Goal: Information Seeking & Learning: Learn about a topic

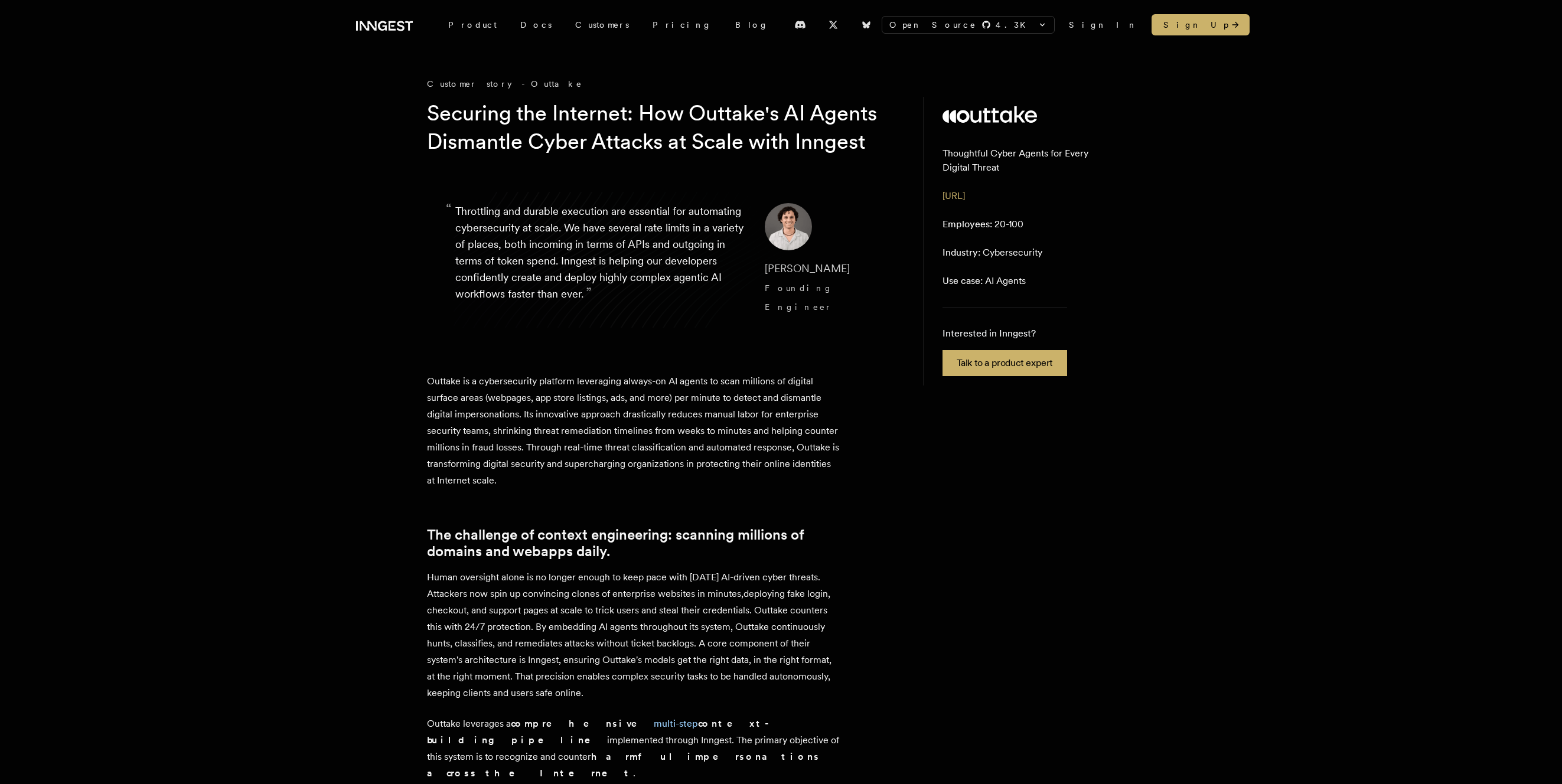
click at [391, 22] on icon at bounding box center [391, 26] width 7 height 9
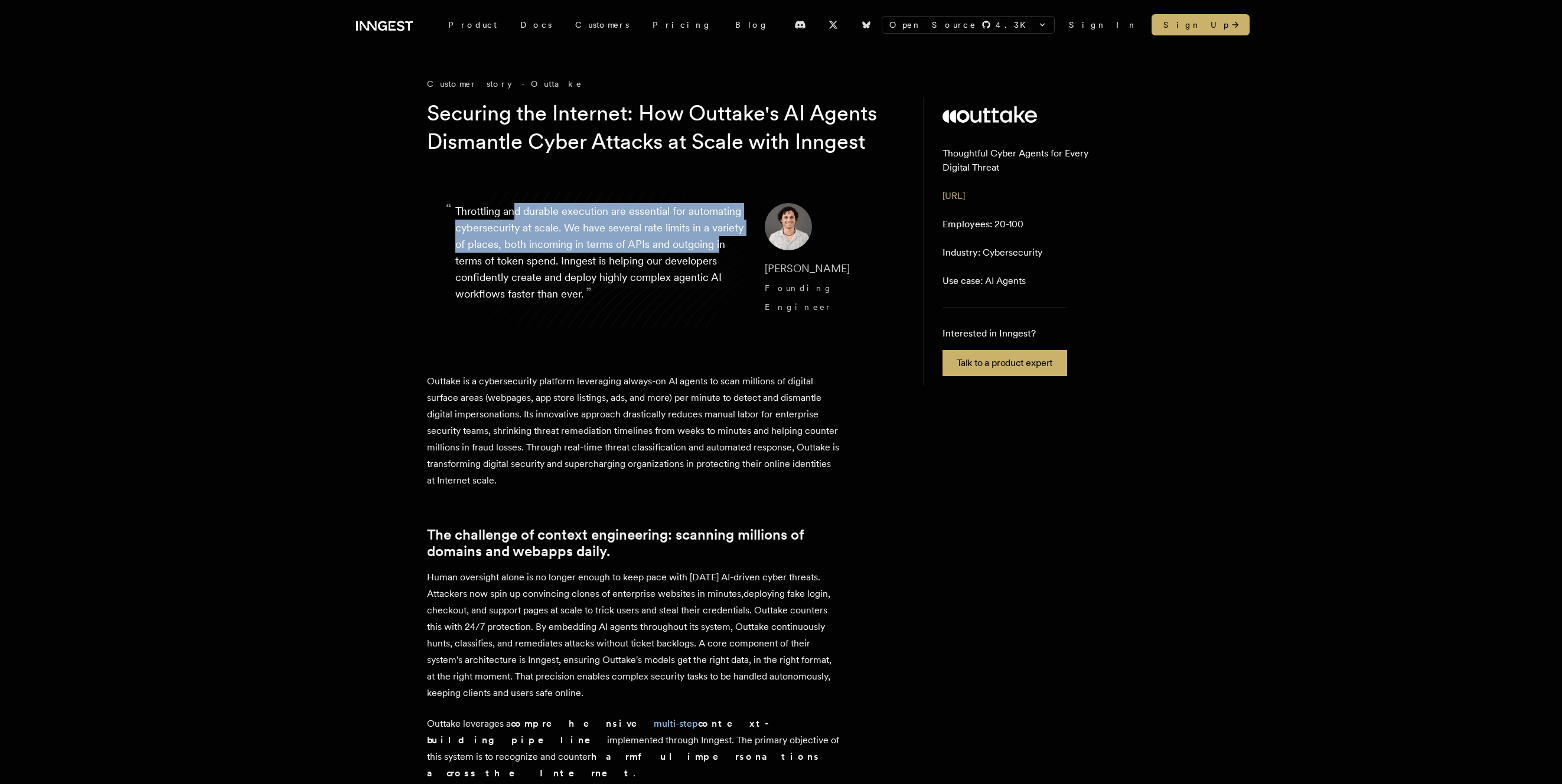
drag, startPoint x: 512, startPoint y: 240, endPoint x: 523, endPoint y: 283, distance: 44.4
click at [523, 283] on p "“ Throttling and durable execution are essential for automating cybersecurity a…" at bounding box center [600, 260] width 291 height 113
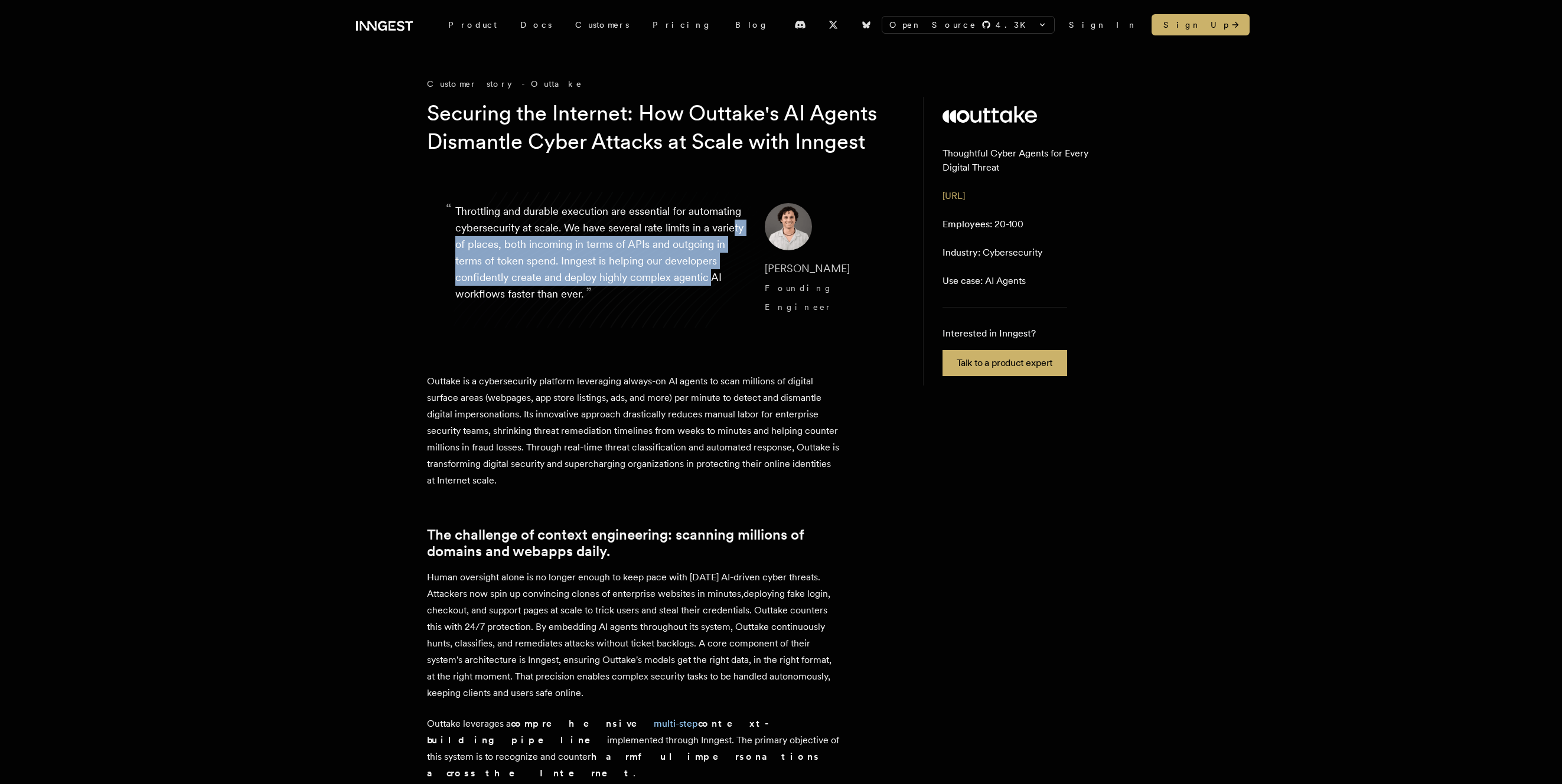
drag, startPoint x: 524, startPoint y: 275, endPoint x: 537, endPoint y: 319, distance: 45.9
click at [537, 316] on p "“ Throttling and durable execution are essential for automating cybersecurity a…" at bounding box center [600, 260] width 291 height 113
click at [536, 316] on p "“ Throttling and durable execution are essential for automating cybersecurity a…" at bounding box center [600, 260] width 291 height 113
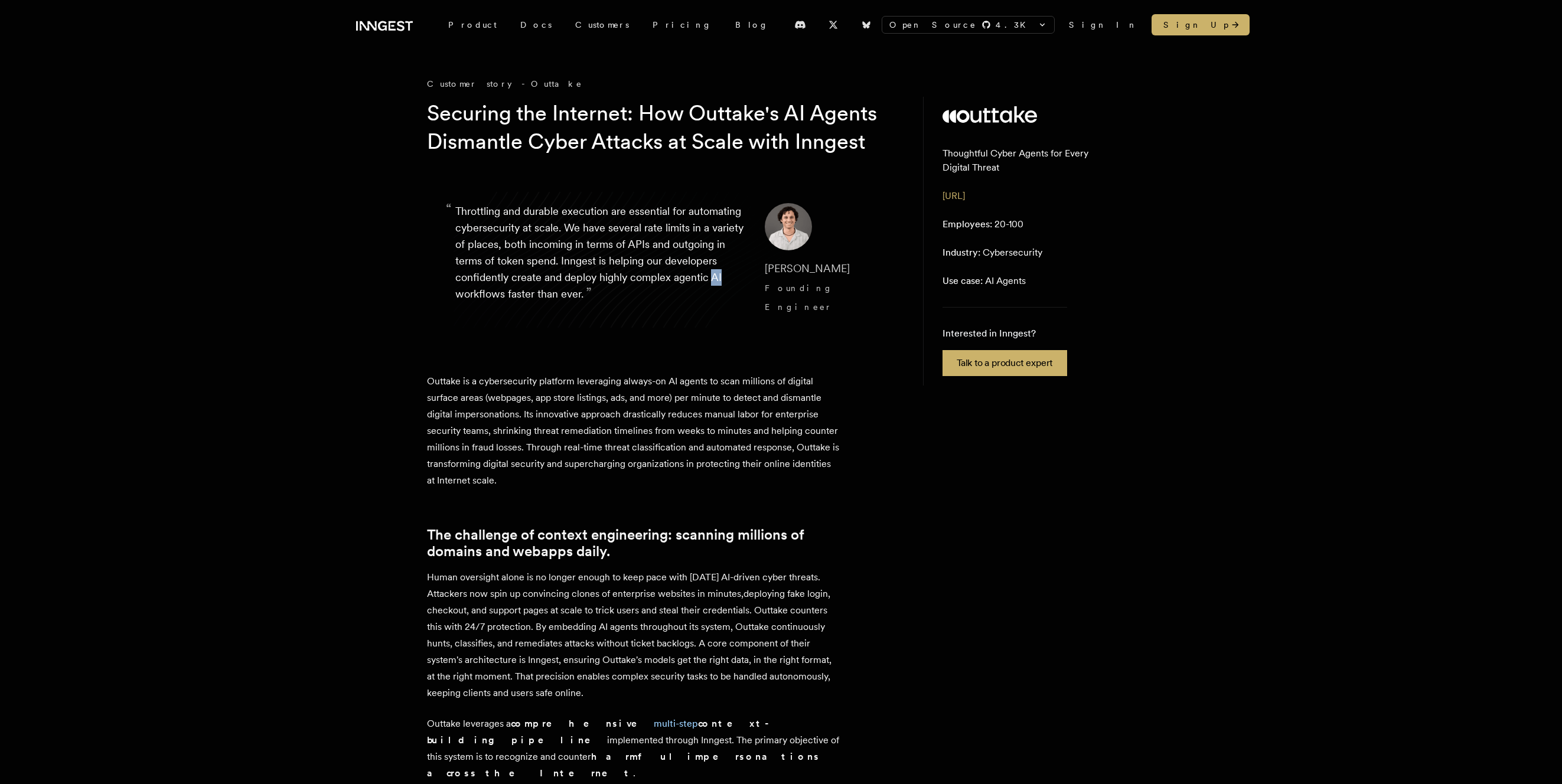
click at [536, 316] on p "“ Throttling and durable execution are essential for automating cybersecurity a…" at bounding box center [600, 260] width 291 height 113
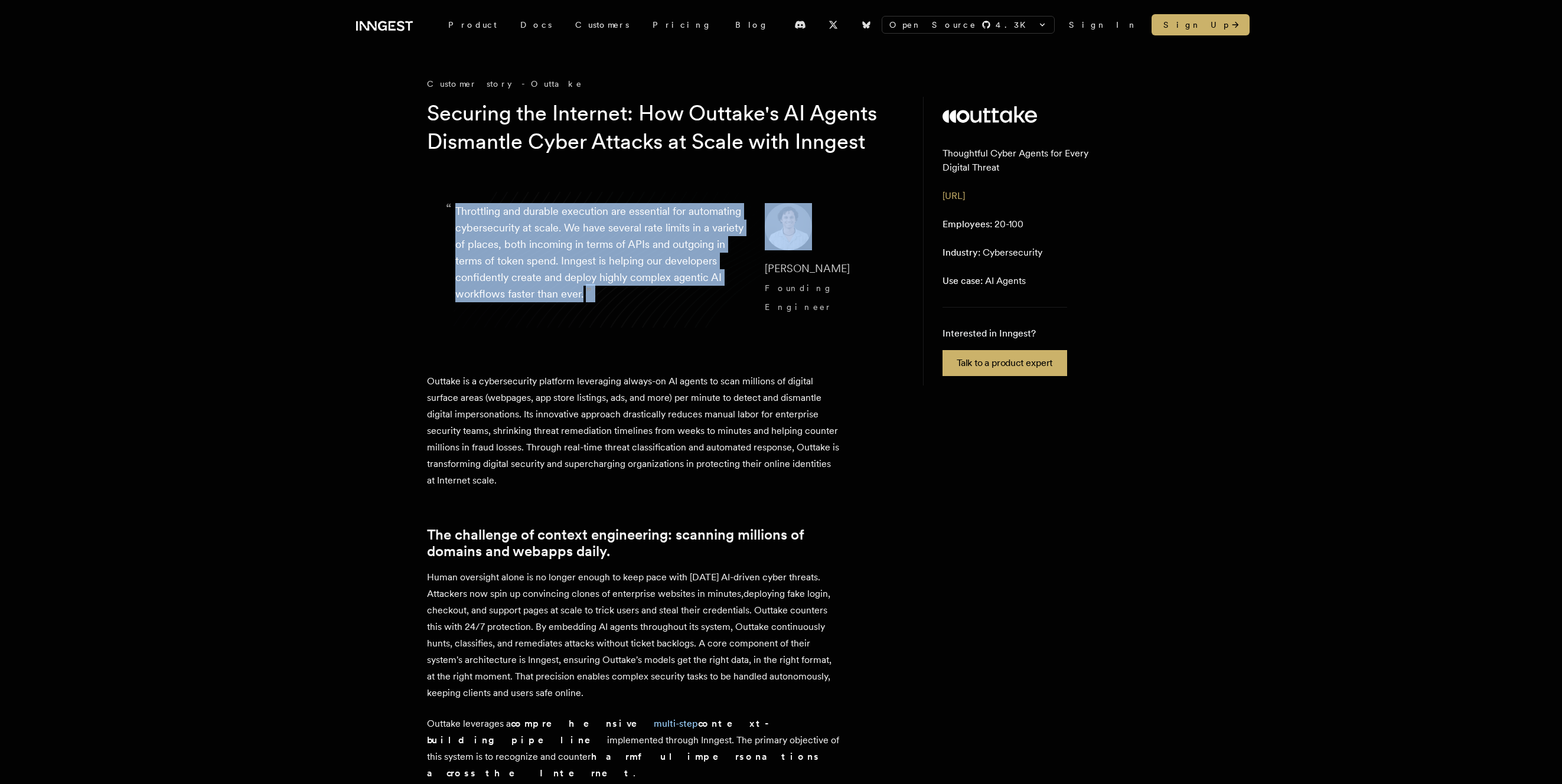
click at [537, 316] on p "“ Throttling and durable execution are essential for automating cybersecurity a…" at bounding box center [600, 260] width 291 height 113
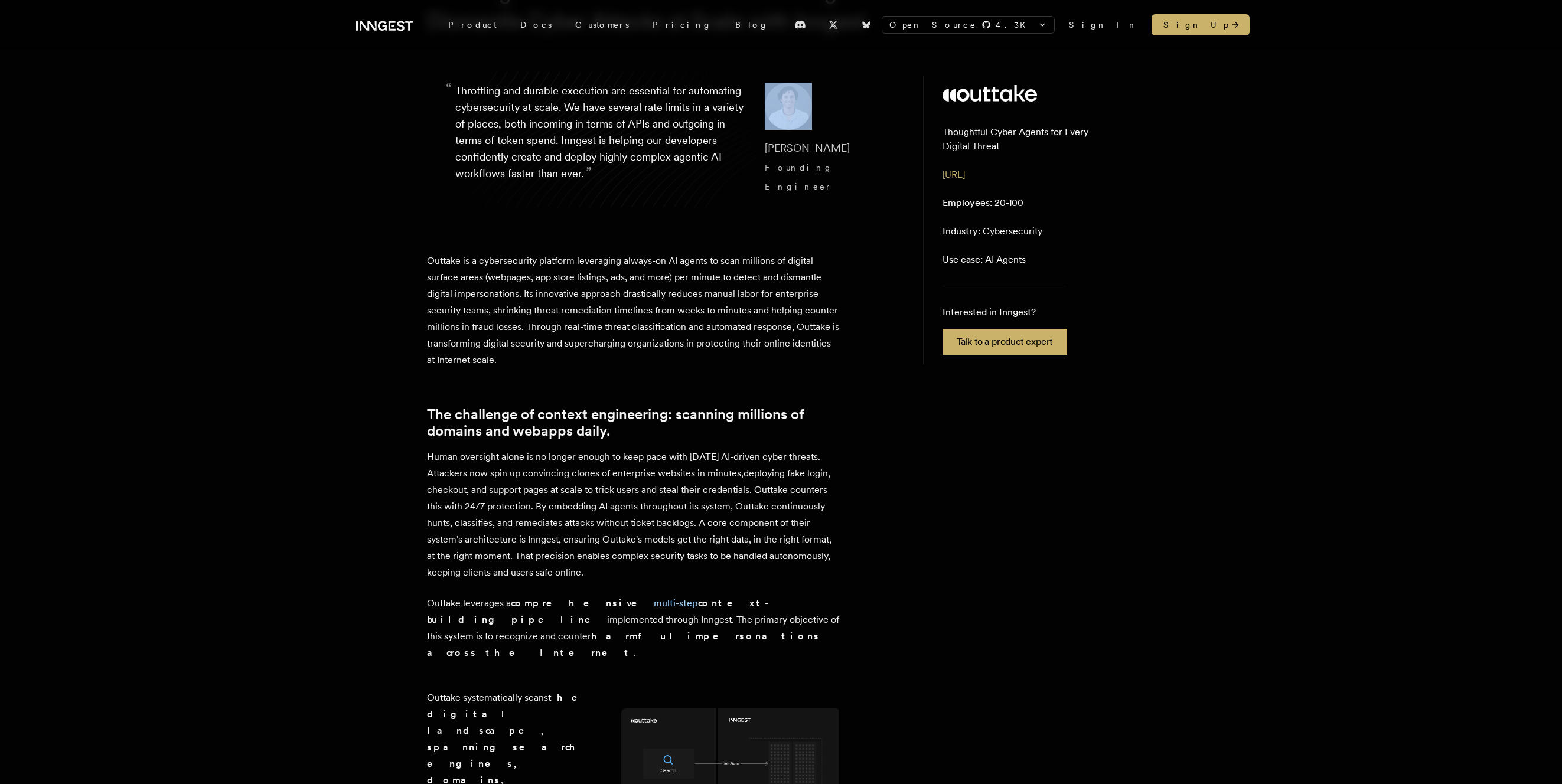
scroll to position [141, 0]
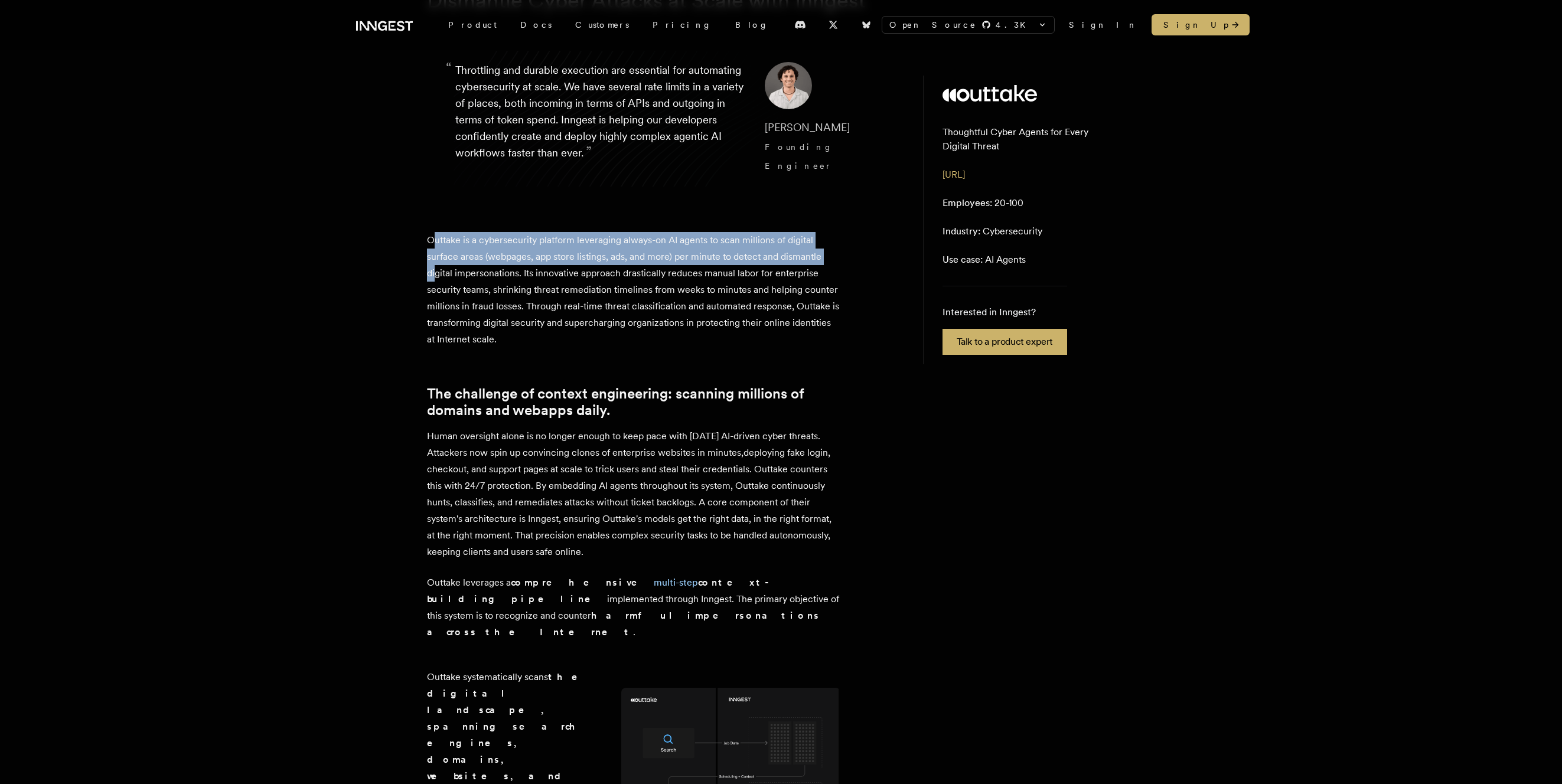
drag, startPoint x: 433, startPoint y: 256, endPoint x: 434, endPoint y: 288, distance: 32.0
click at [434, 288] on p "Outtake is a cybersecurity platform leveraging always-on AI agents to scan mill…" at bounding box center [634, 290] width 413 height 116
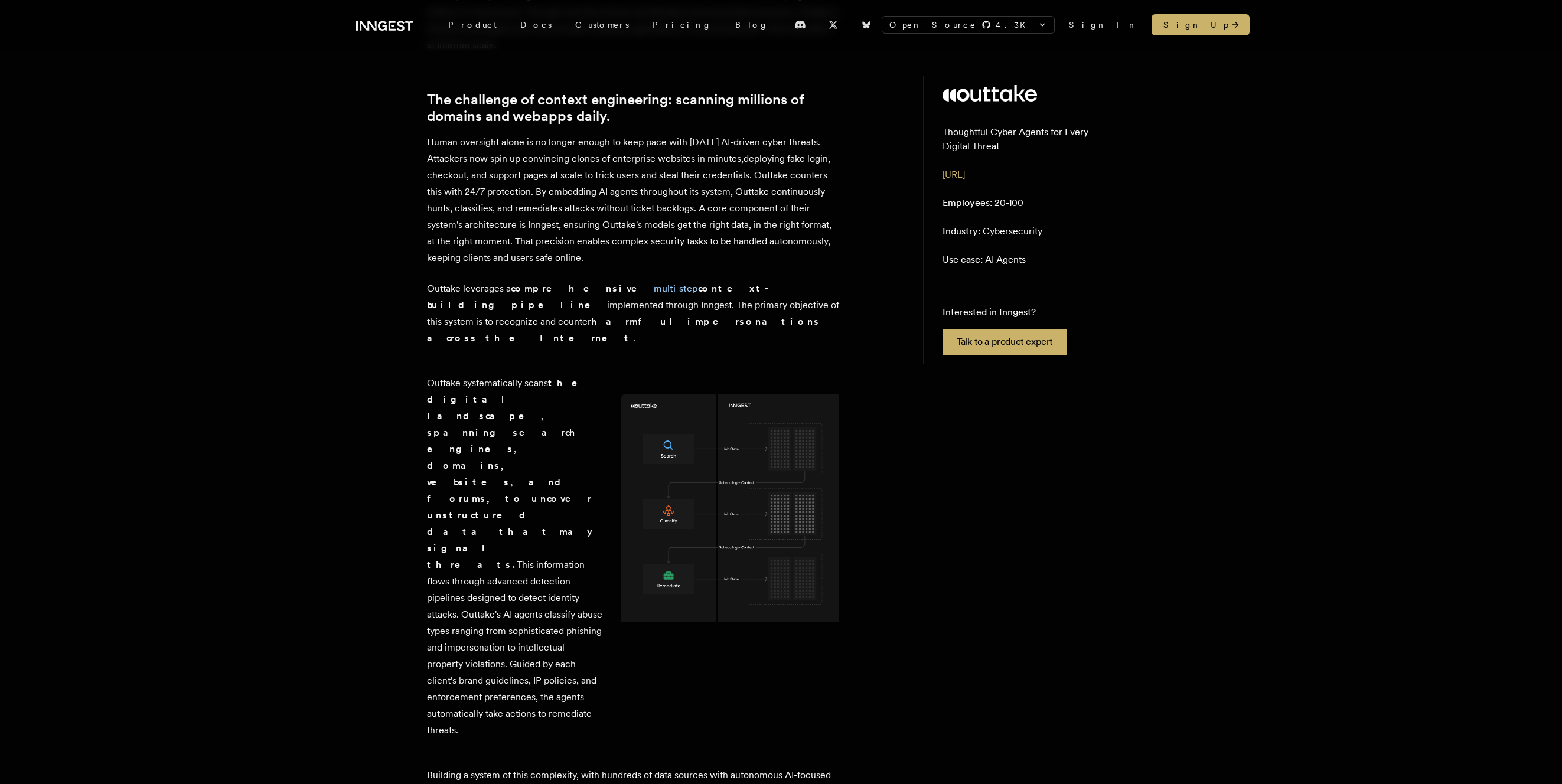
scroll to position [615, 0]
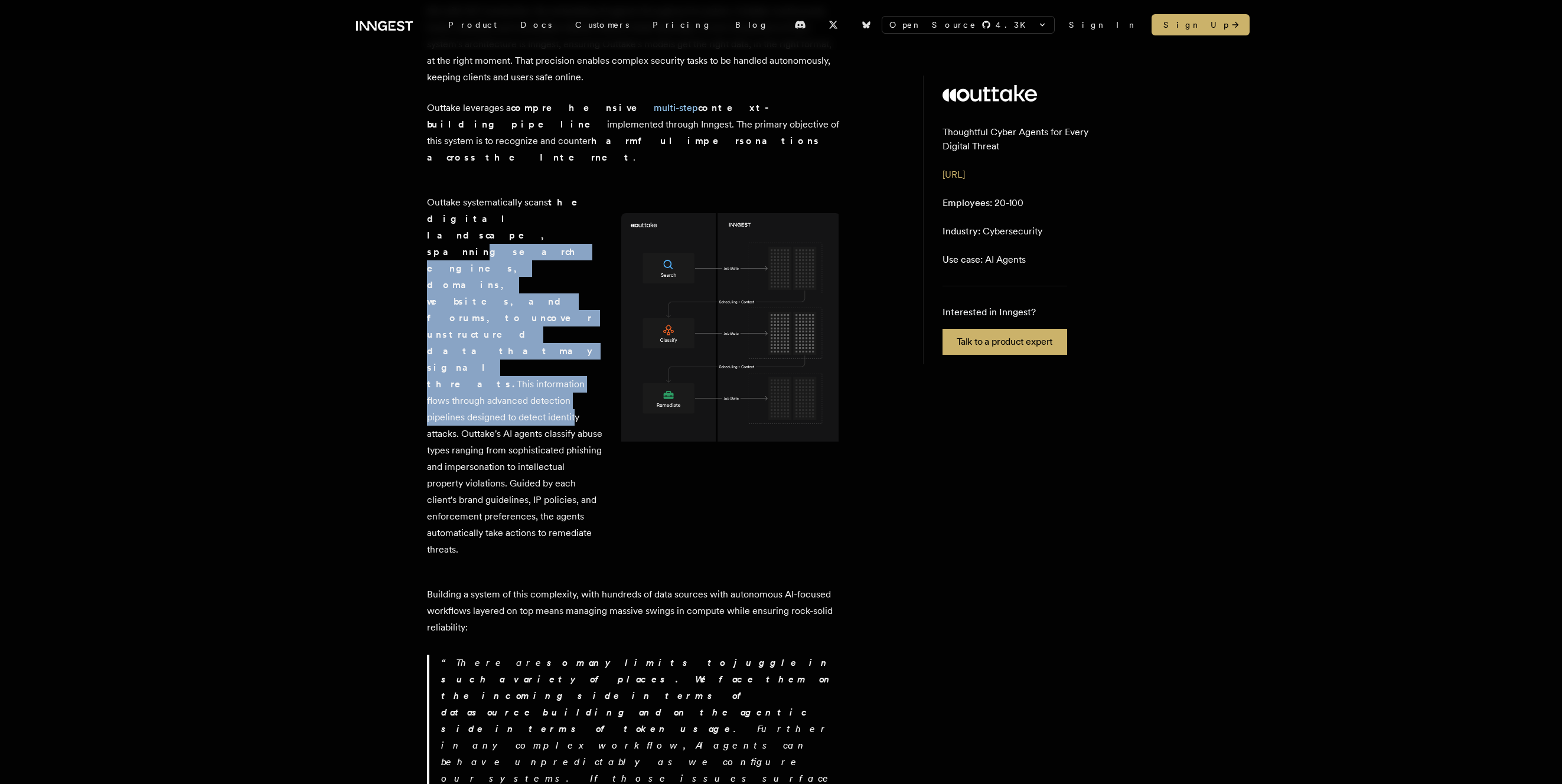
drag, startPoint x: 508, startPoint y: 245, endPoint x: 532, endPoint y: 312, distance: 71.2
click at [532, 312] on p "Outtake systematically scans the digital landscape, spanning search engines, do…" at bounding box center [514, 376] width 175 height 364
click at [530, 312] on p "Outtake systematically scans the digital landscape, spanning search engines, do…" at bounding box center [514, 376] width 175 height 364
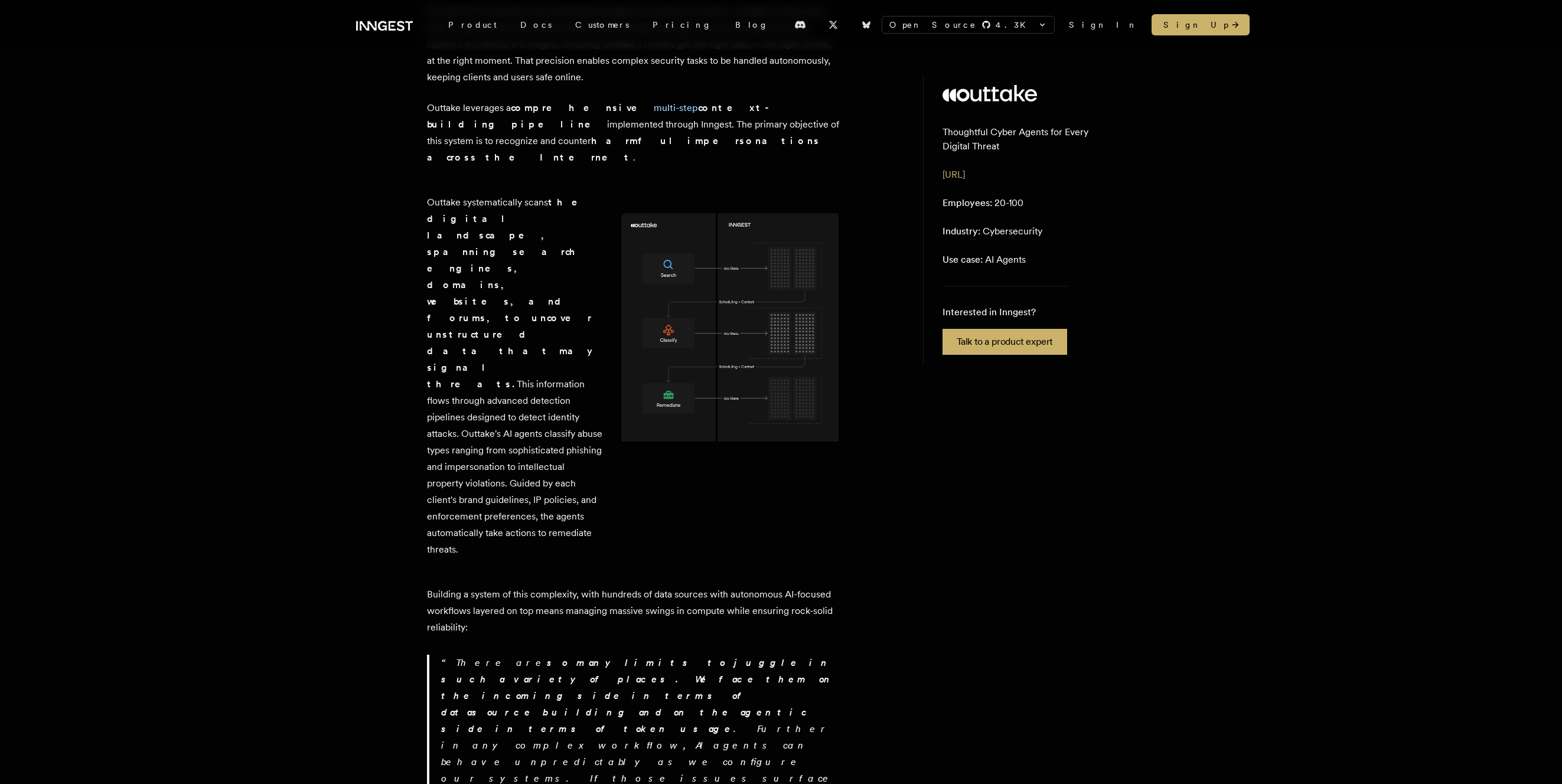
drag, startPoint x: 518, startPoint y: 286, endPoint x: 516, endPoint y: 448, distance: 162.0
click at [516, 448] on div "Outtake systematically scans the digital landscape, spanning search engines, do…" at bounding box center [514, 376] width 175 height 392
click at [516, 446] on div "Outtake systematically scans the digital landscape, spanning search engines, do…" at bounding box center [514, 376] width 175 height 392
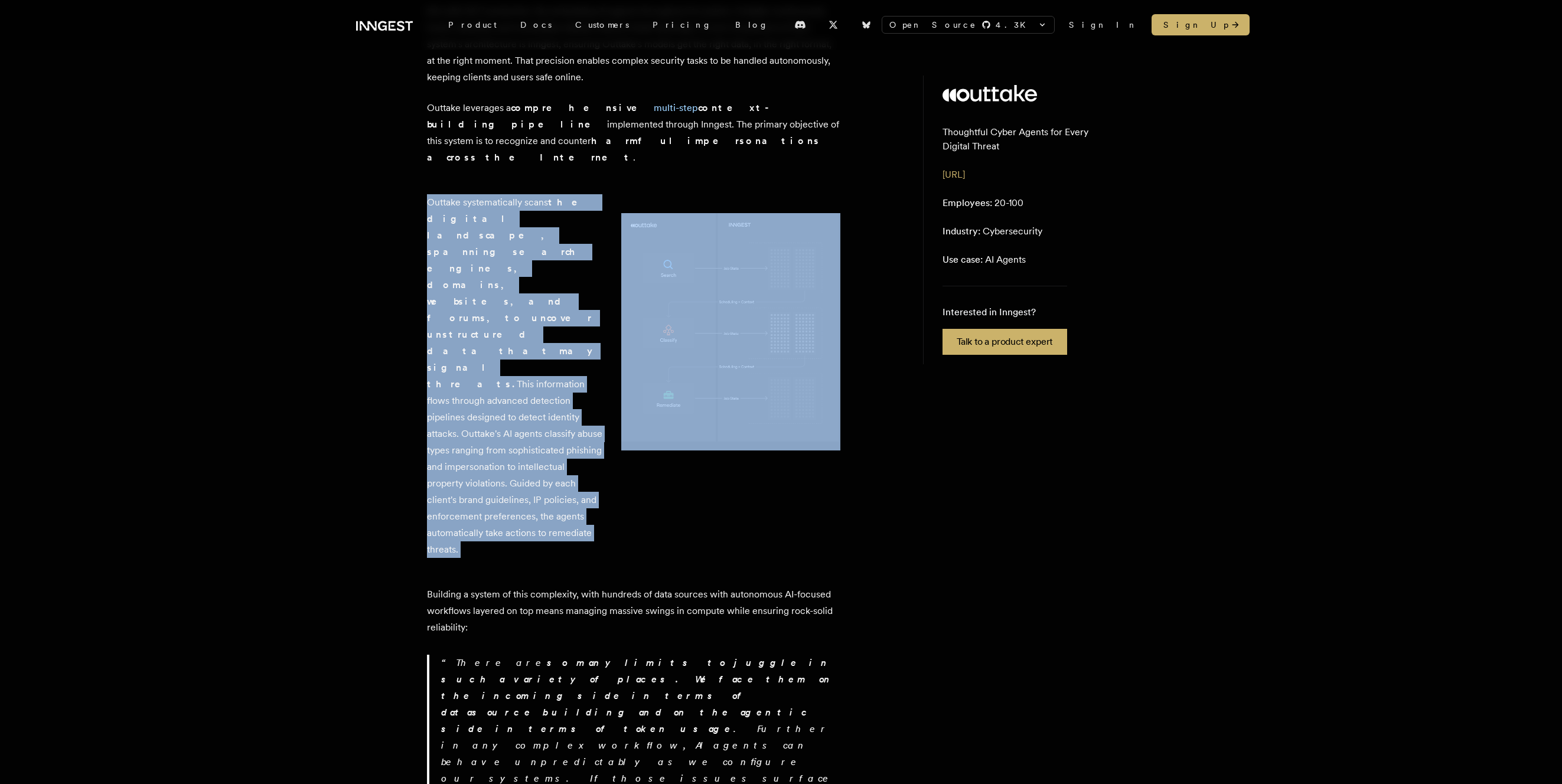
click at [516, 445] on div "Outtake systematically scans the digital landscape, spanning search engines, do…" at bounding box center [514, 376] width 175 height 392
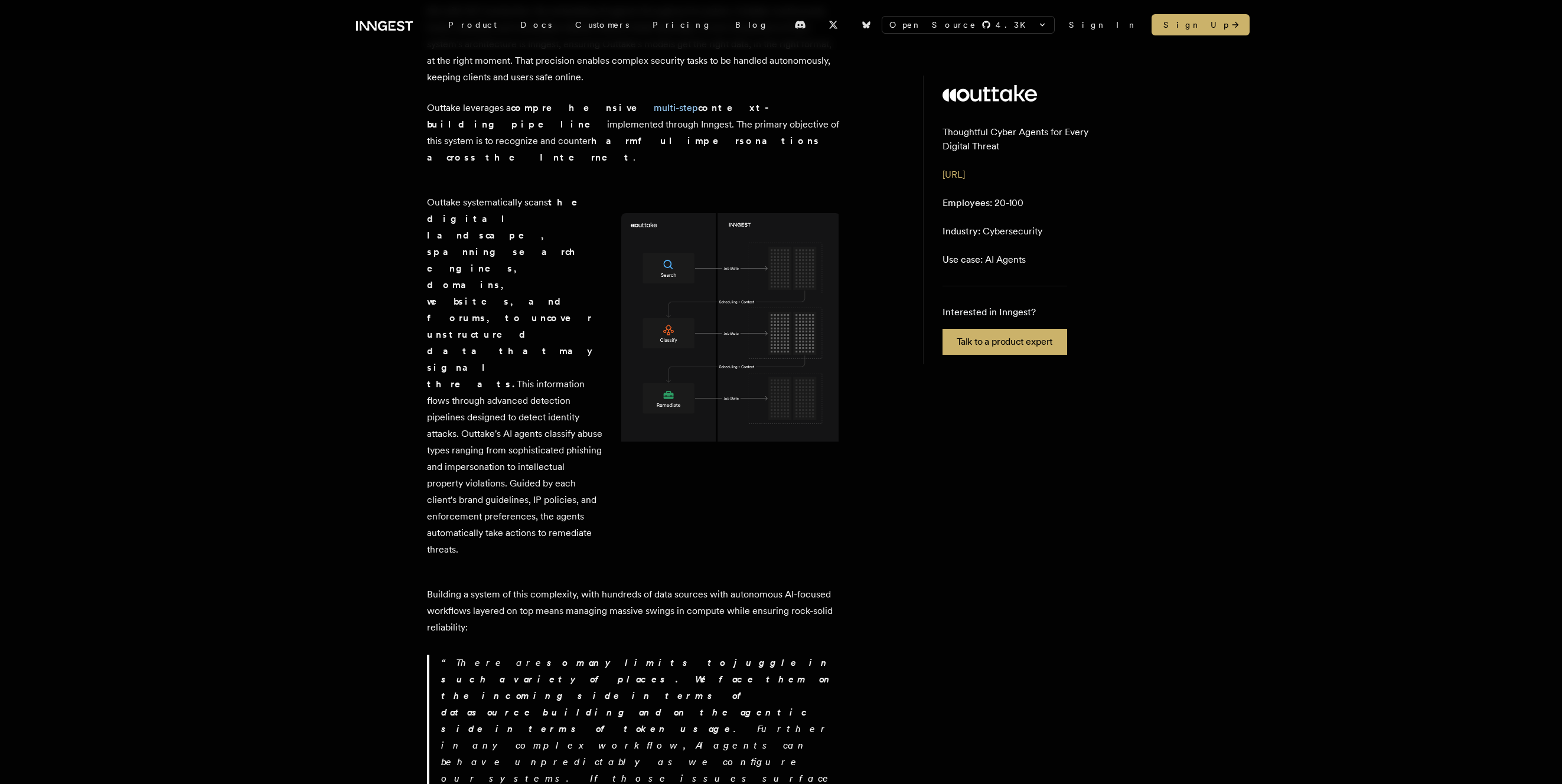
click at [506, 586] on p "Building a system of this complexity, with hundreds of data sources with autono…" at bounding box center [634, 611] width 413 height 49
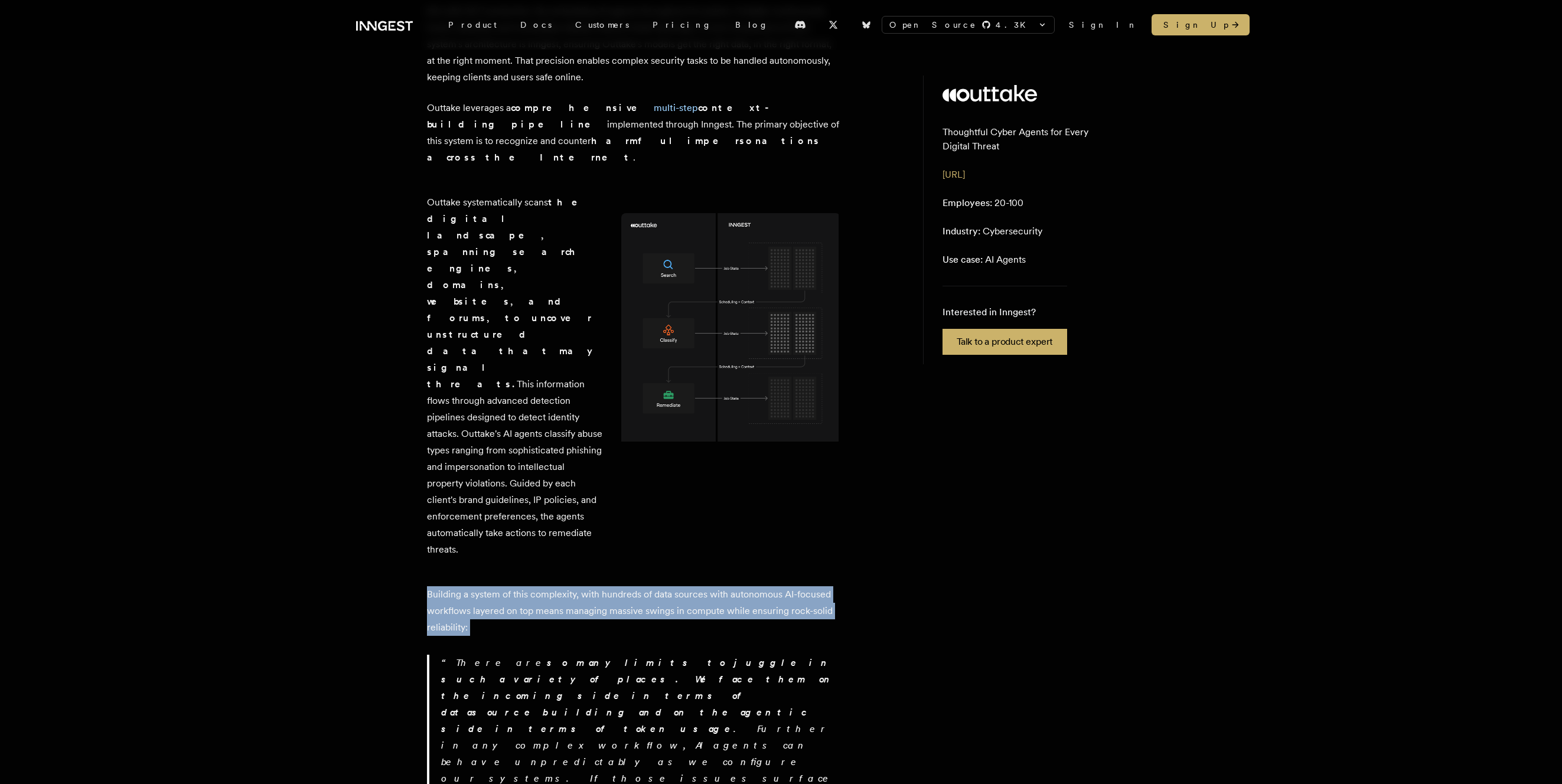
click at [506, 586] on p "Building a system of this complexity, with hundreds of data sources with autono…" at bounding box center [634, 611] width 413 height 49
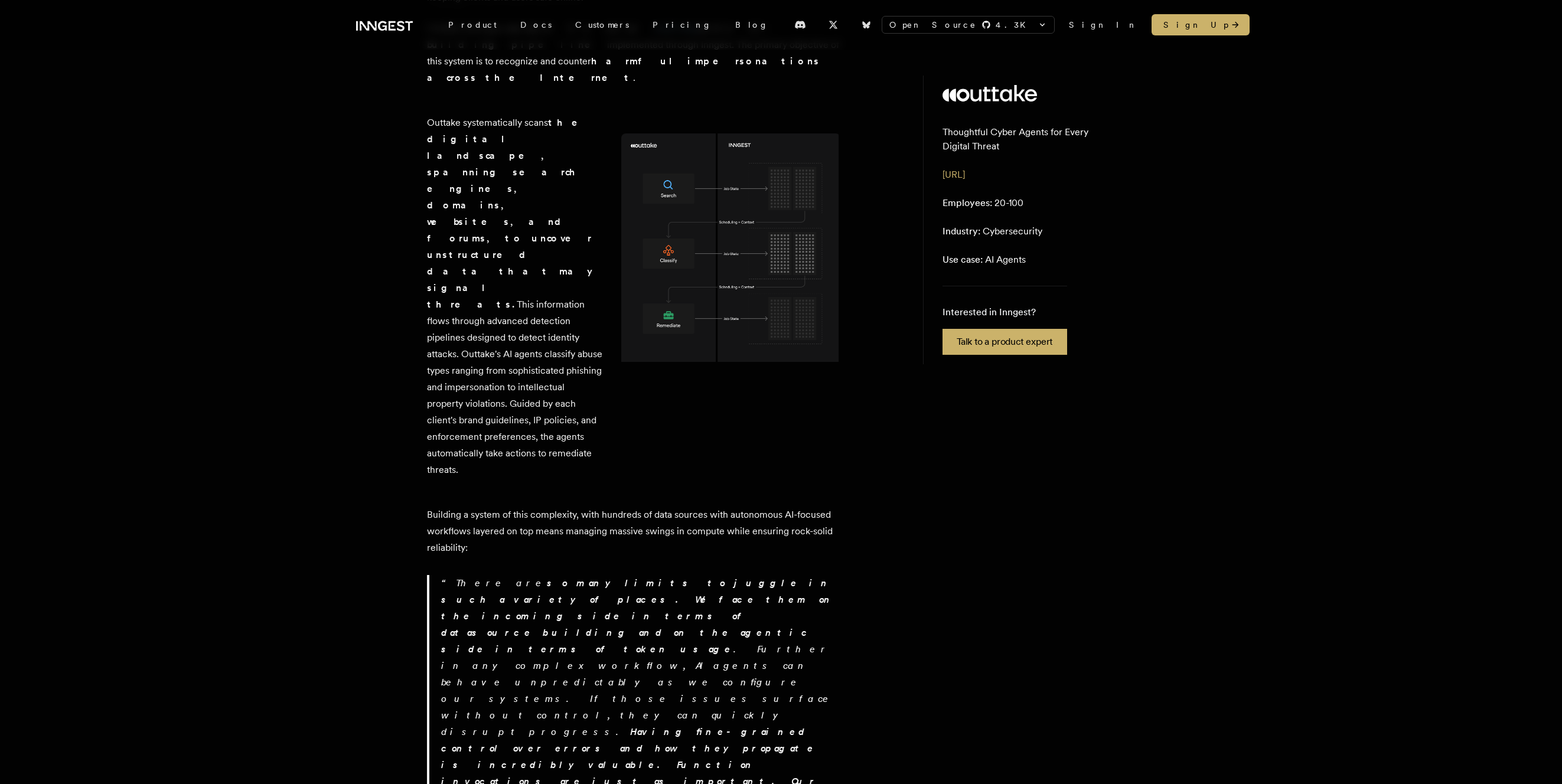
scroll to position [787, 0]
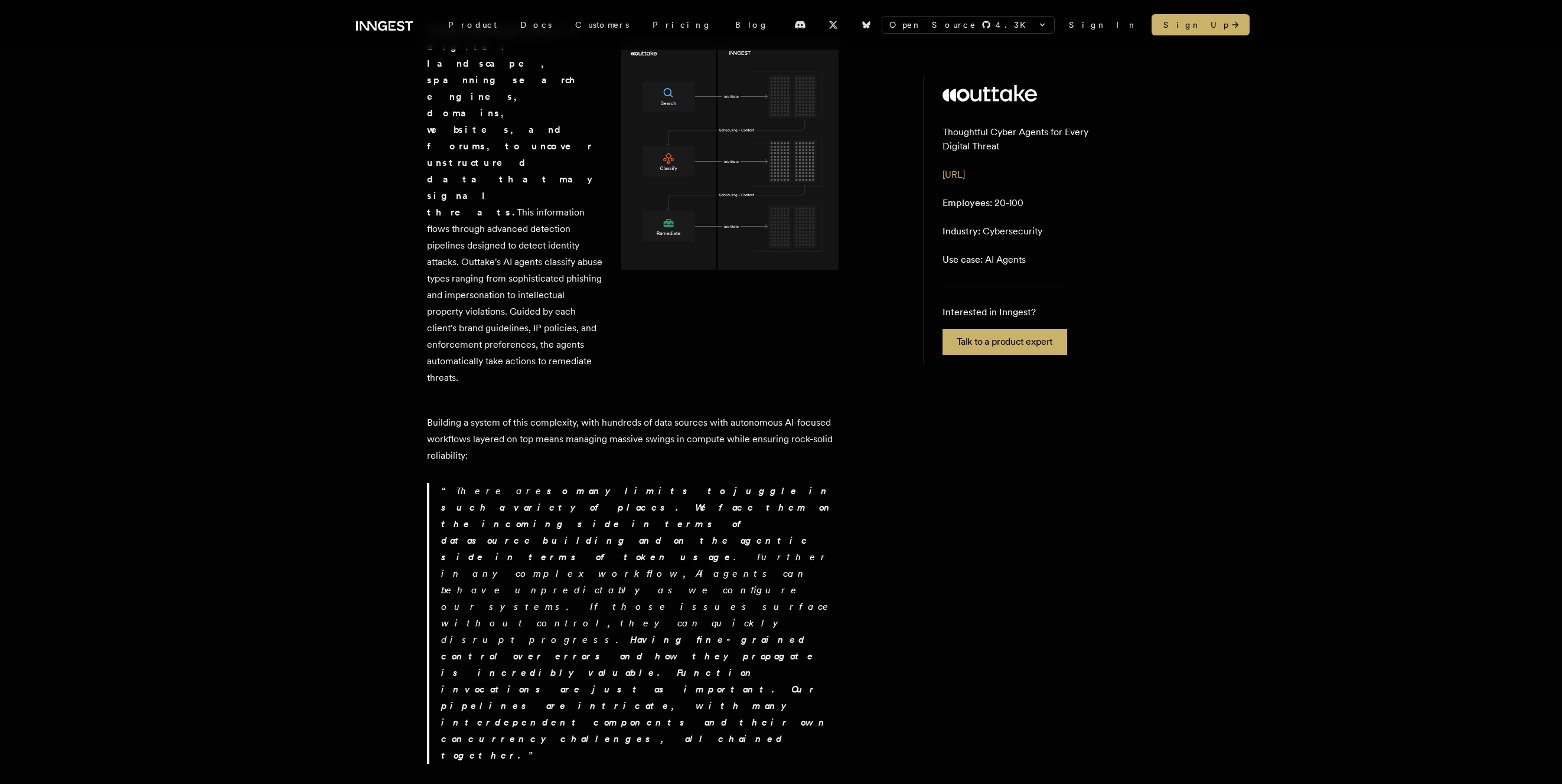
click at [445, 483] on p "There are so many limits to juggle in such a variety of places. We face them on…" at bounding box center [640, 623] width 399 height 281
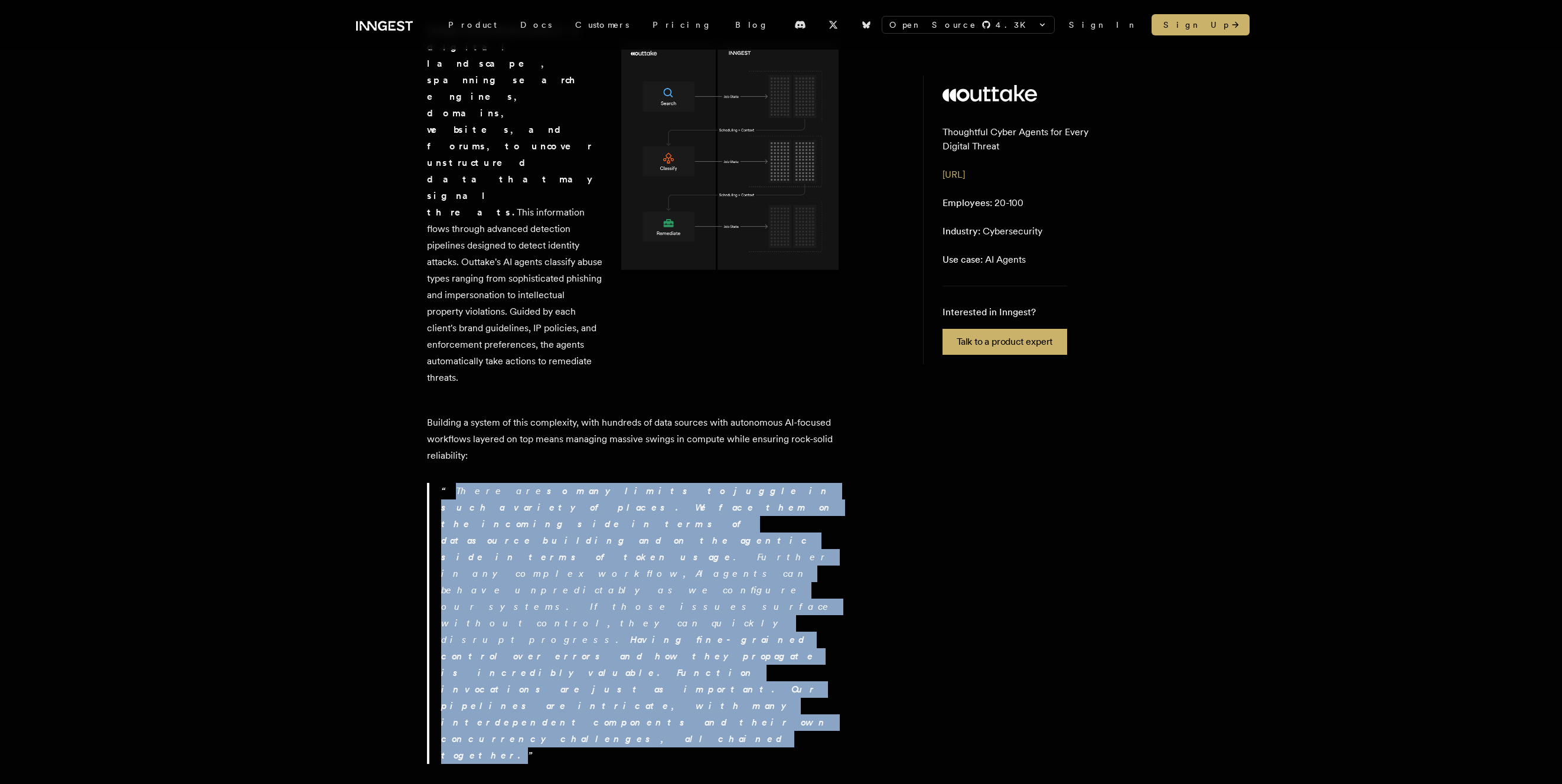
click at [445, 483] on p "There are so many limits to juggle in such a variety of places. We face them on…" at bounding box center [640, 623] width 399 height 281
click at [548, 485] on strong "so many limits to juggle in such a variety of places. We face them on the incom…" at bounding box center [638, 524] width 394 height 77
click at [549, 485] on strong "so many limits to juggle in such a variety of places. We face them on the incom…" at bounding box center [638, 524] width 394 height 77
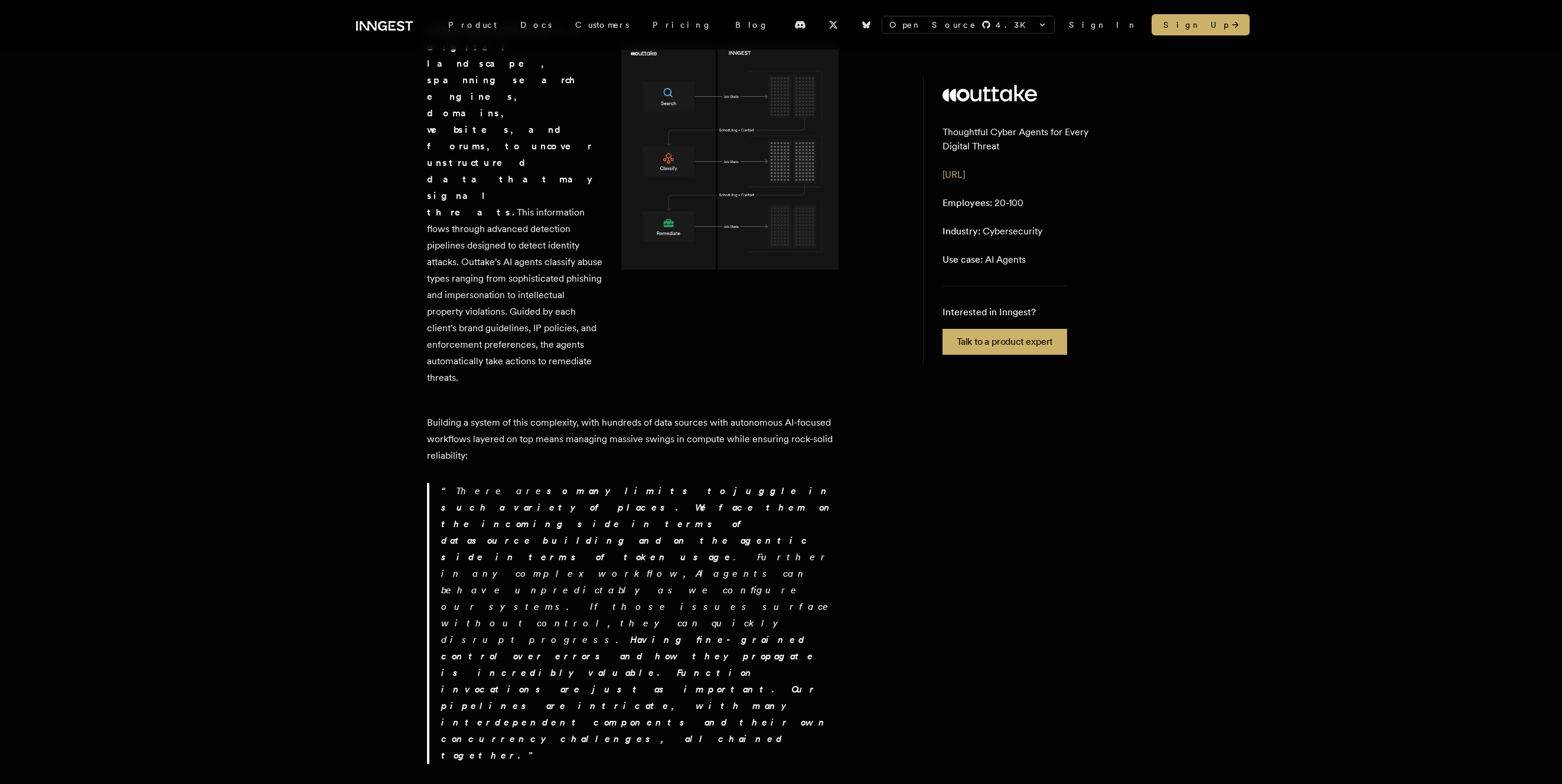
drag, startPoint x: 299, startPoint y: 451, endPoint x: 255, endPoint y: 476, distance: 50.6
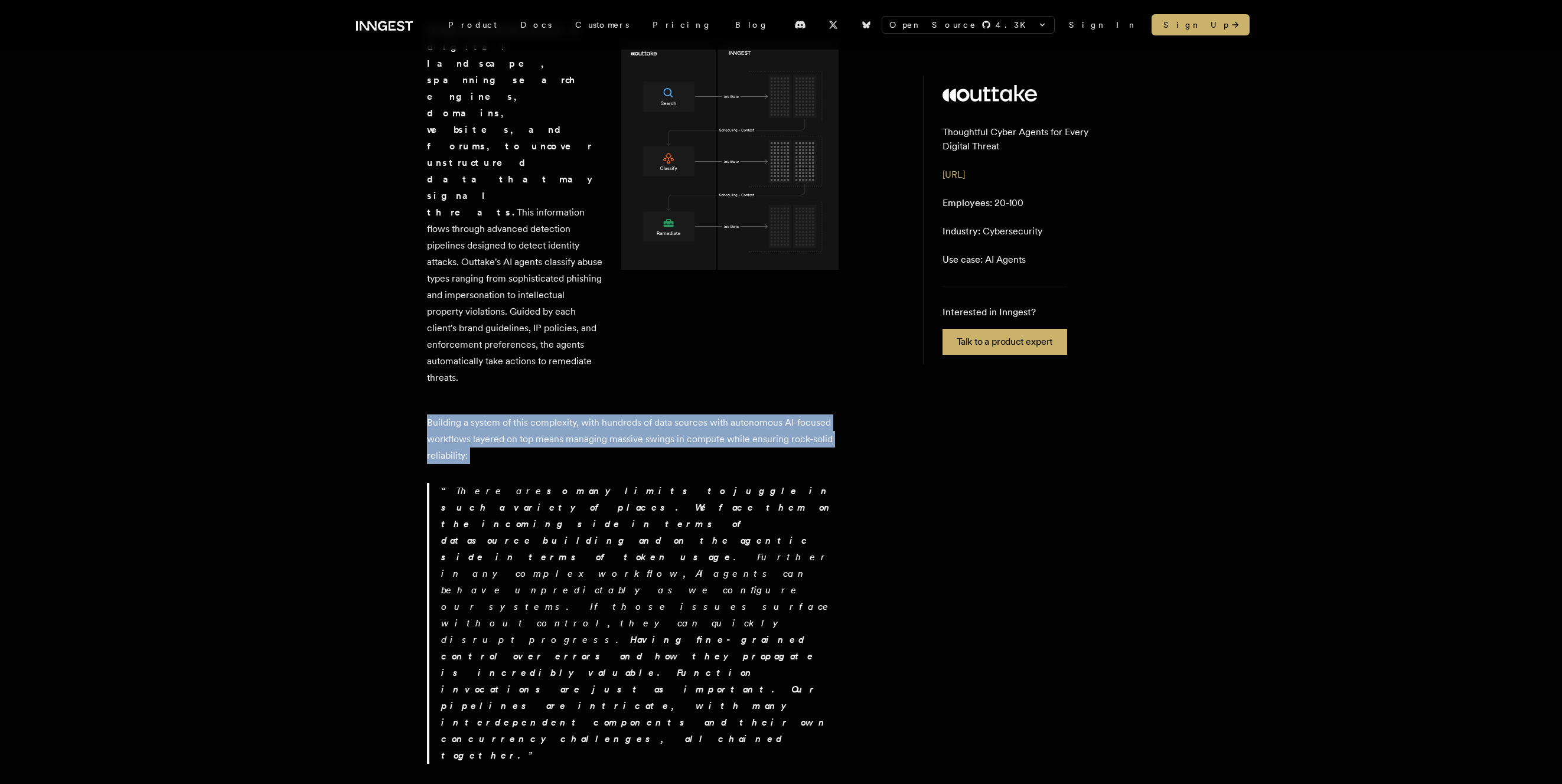
drag, startPoint x: 485, startPoint y: 317, endPoint x: 485, endPoint y: 328, distance: 11.0
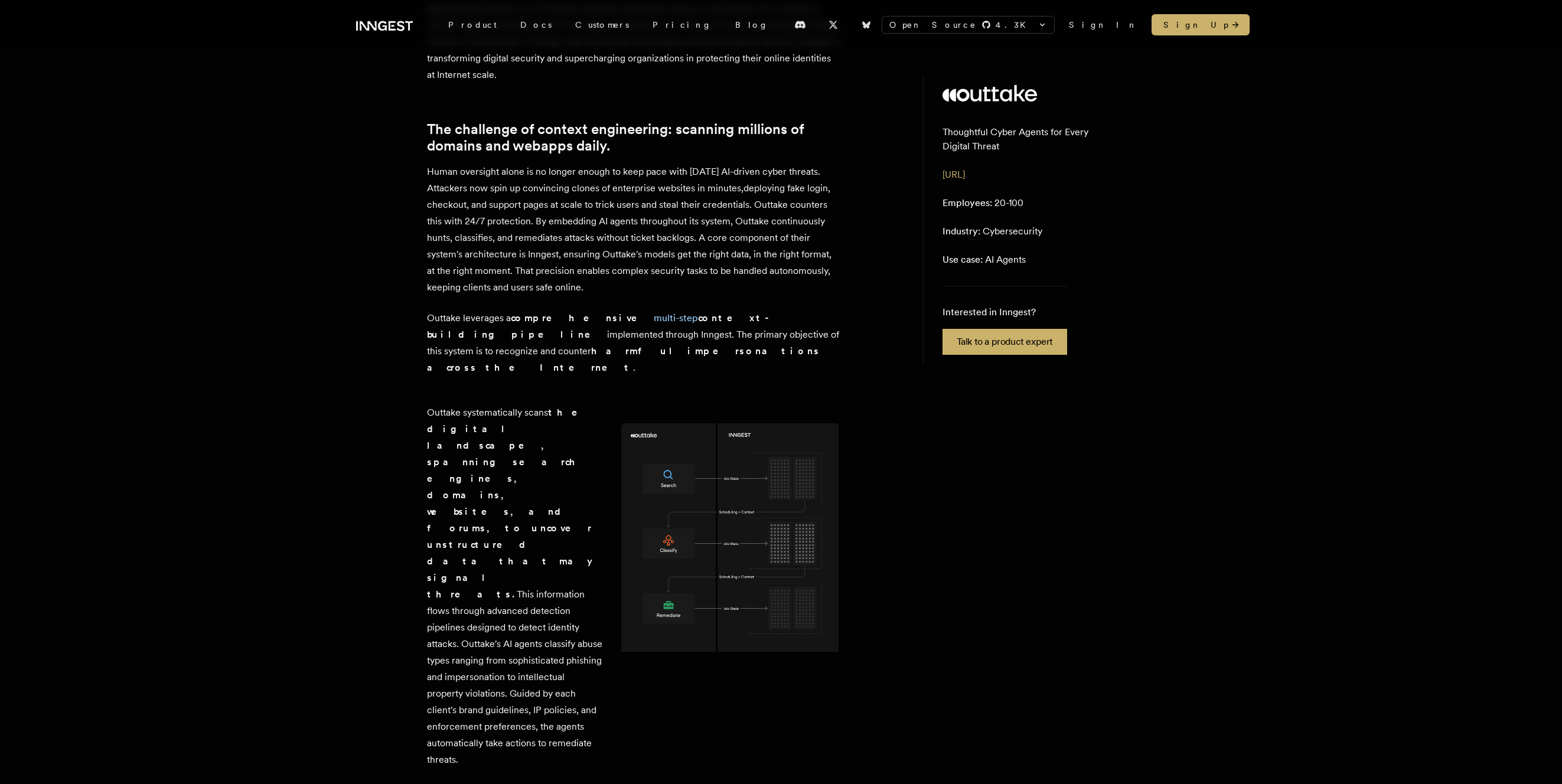
scroll to position [394, 0]
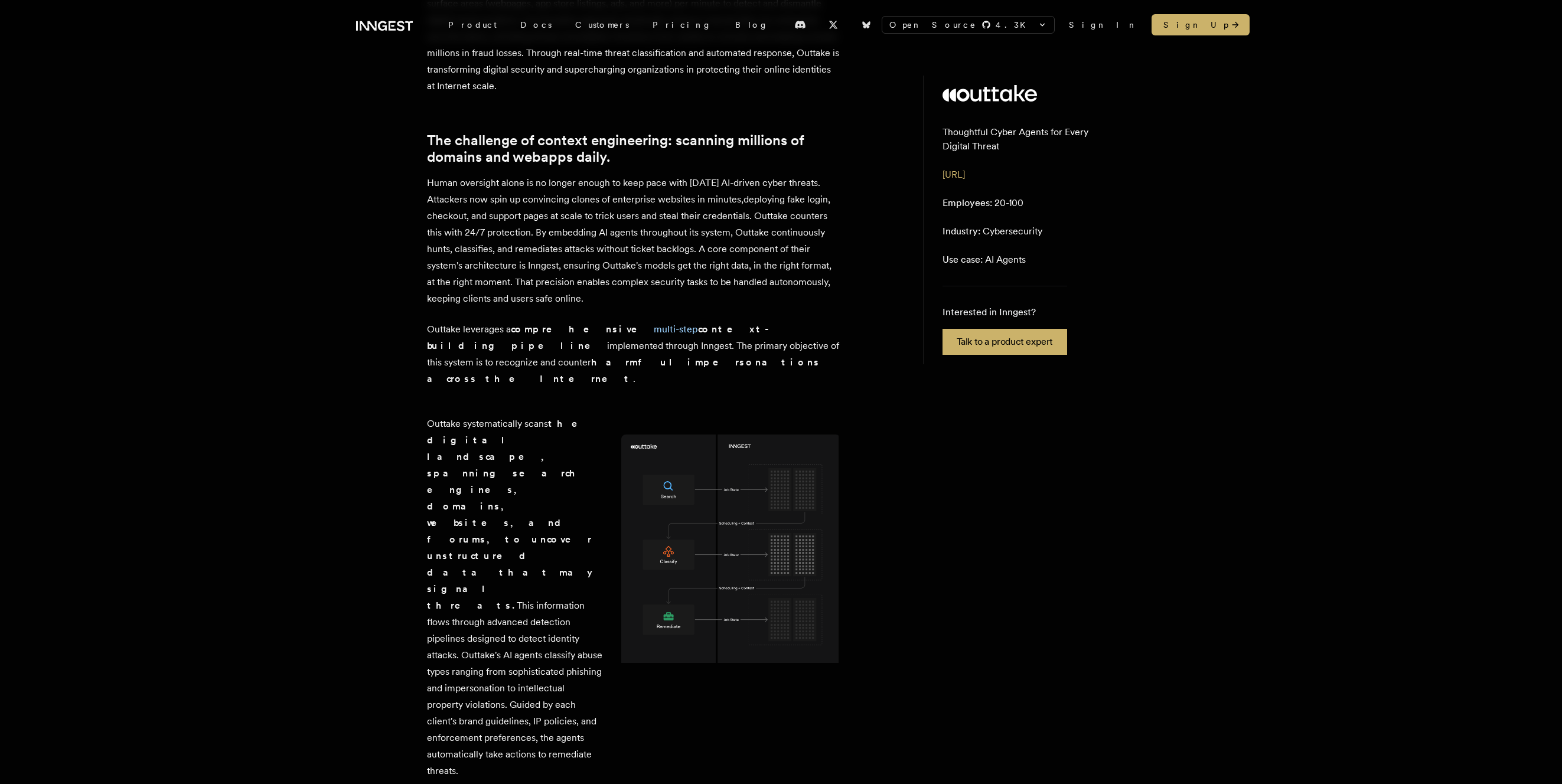
click at [460, 434] on p "Outtake systematically scans the digital landscape, spanning search engines, do…" at bounding box center [514, 597] width 175 height 364
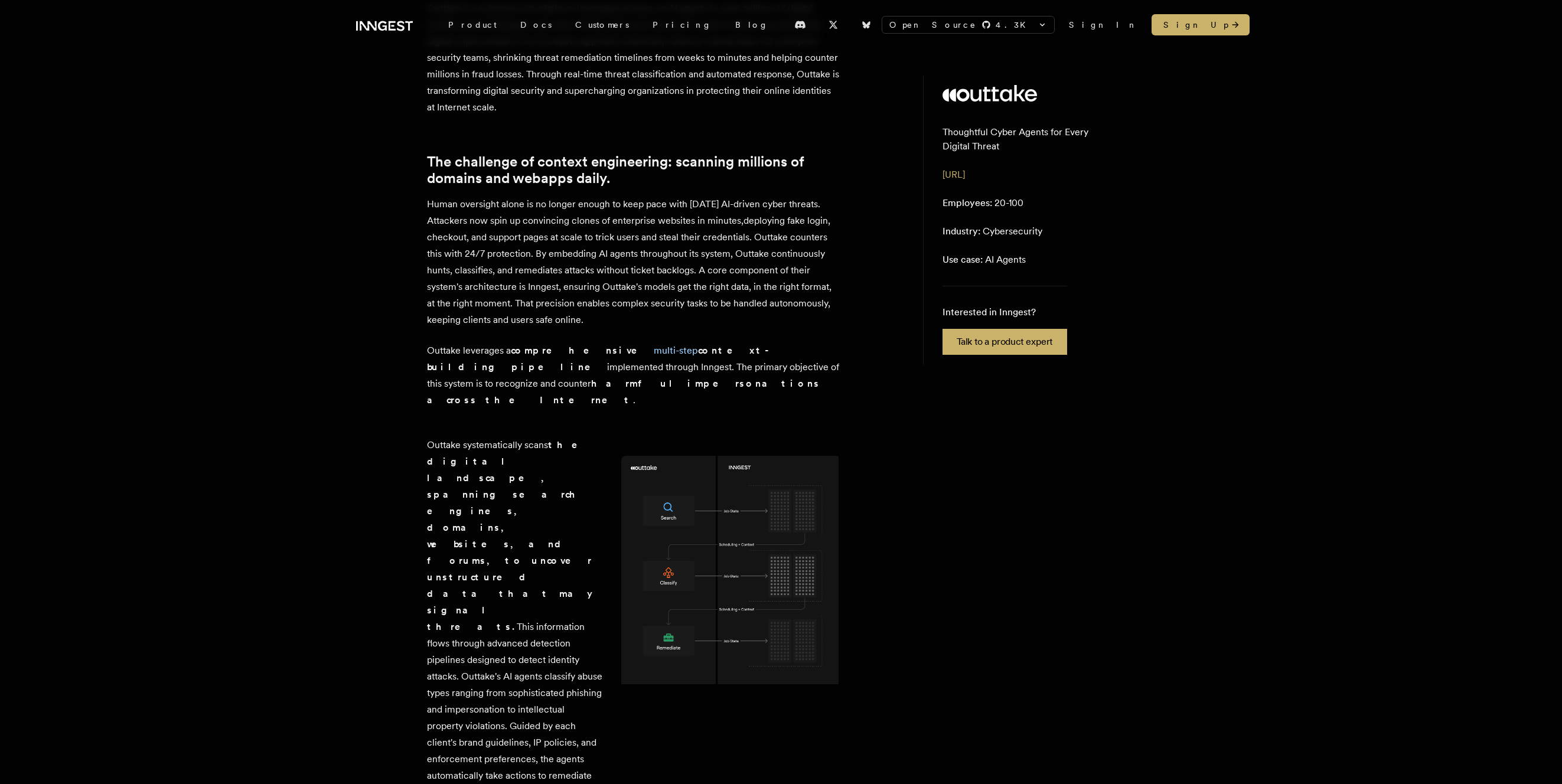
scroll to position [372, 0]
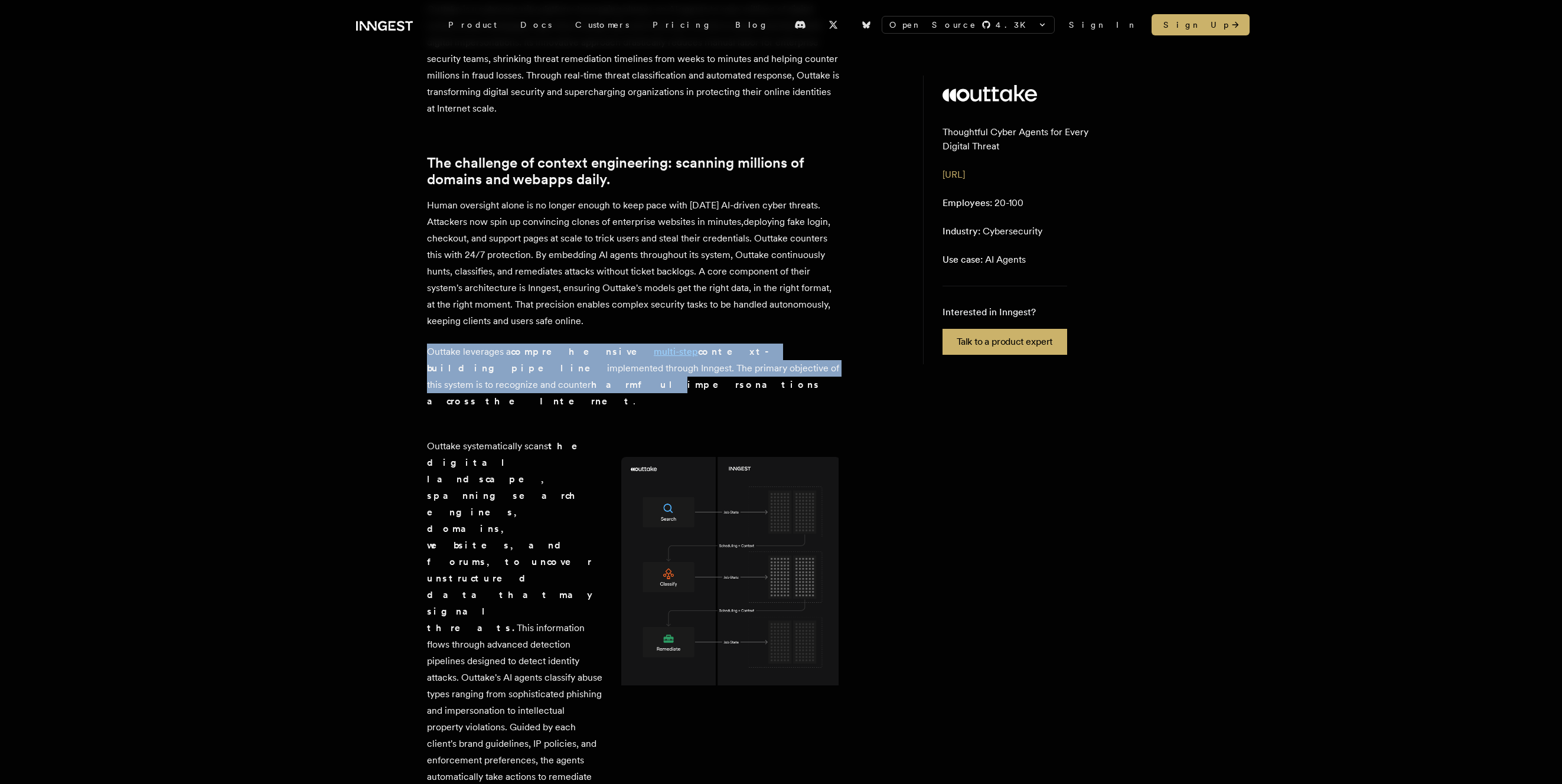
drag, startPoint x: 428, startPoint y: 361, endPoint x: 428, endPoint y: 400, distance: 39.0
click at [428, 400] on p "Outtake leverages a comprehensive multi-step context-building pipeline implemen…" at bounding box center [634, 376] width 413 height 66
click at [428, 400] on strong "harmful impersonations across the Internet" at bounding box center [624, 393] width 393 height 28
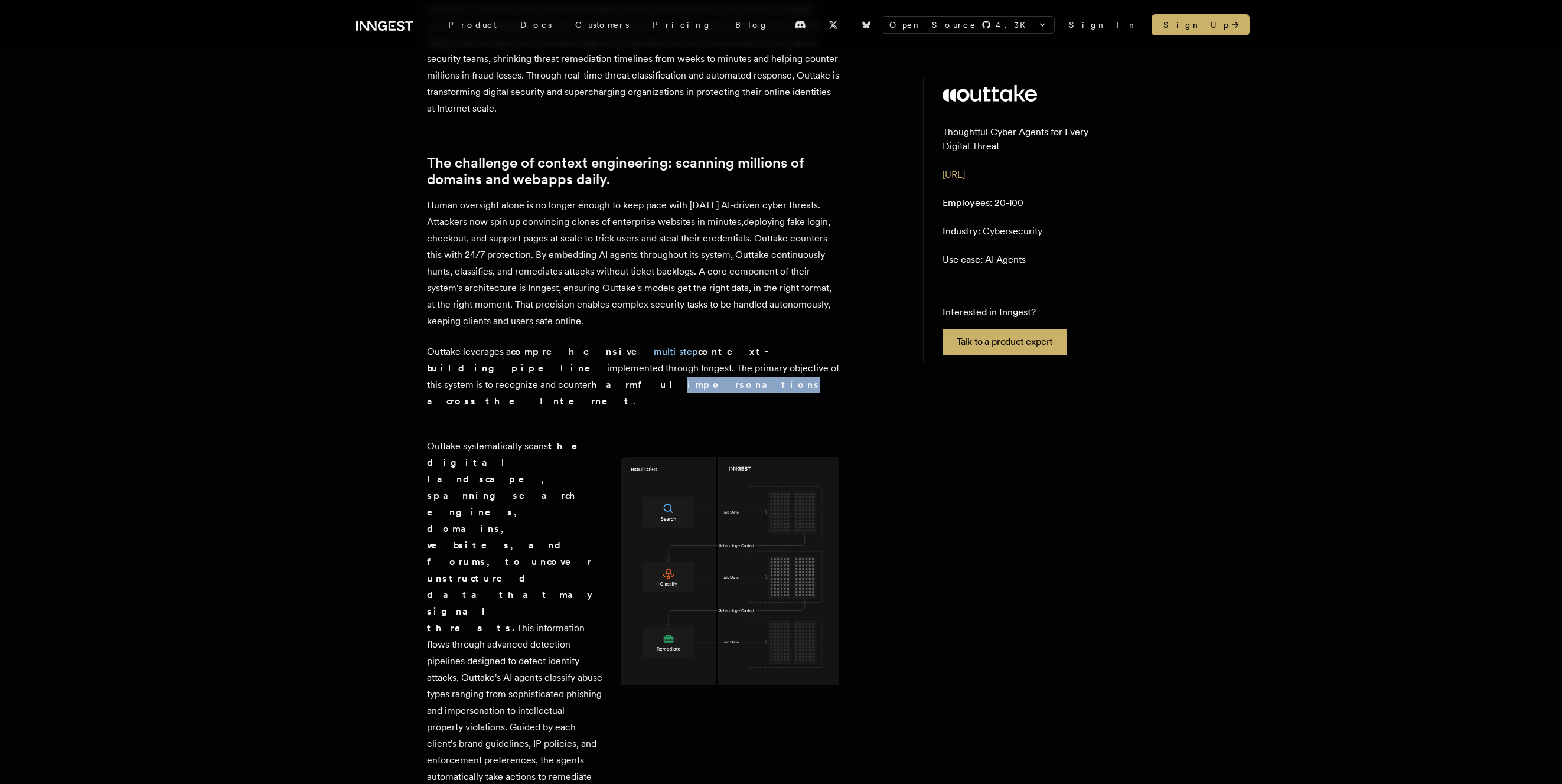
click at [428, 400] on strong "harmful impersonations across the Internet" at bounding box center [624, 393] width 393 height 28
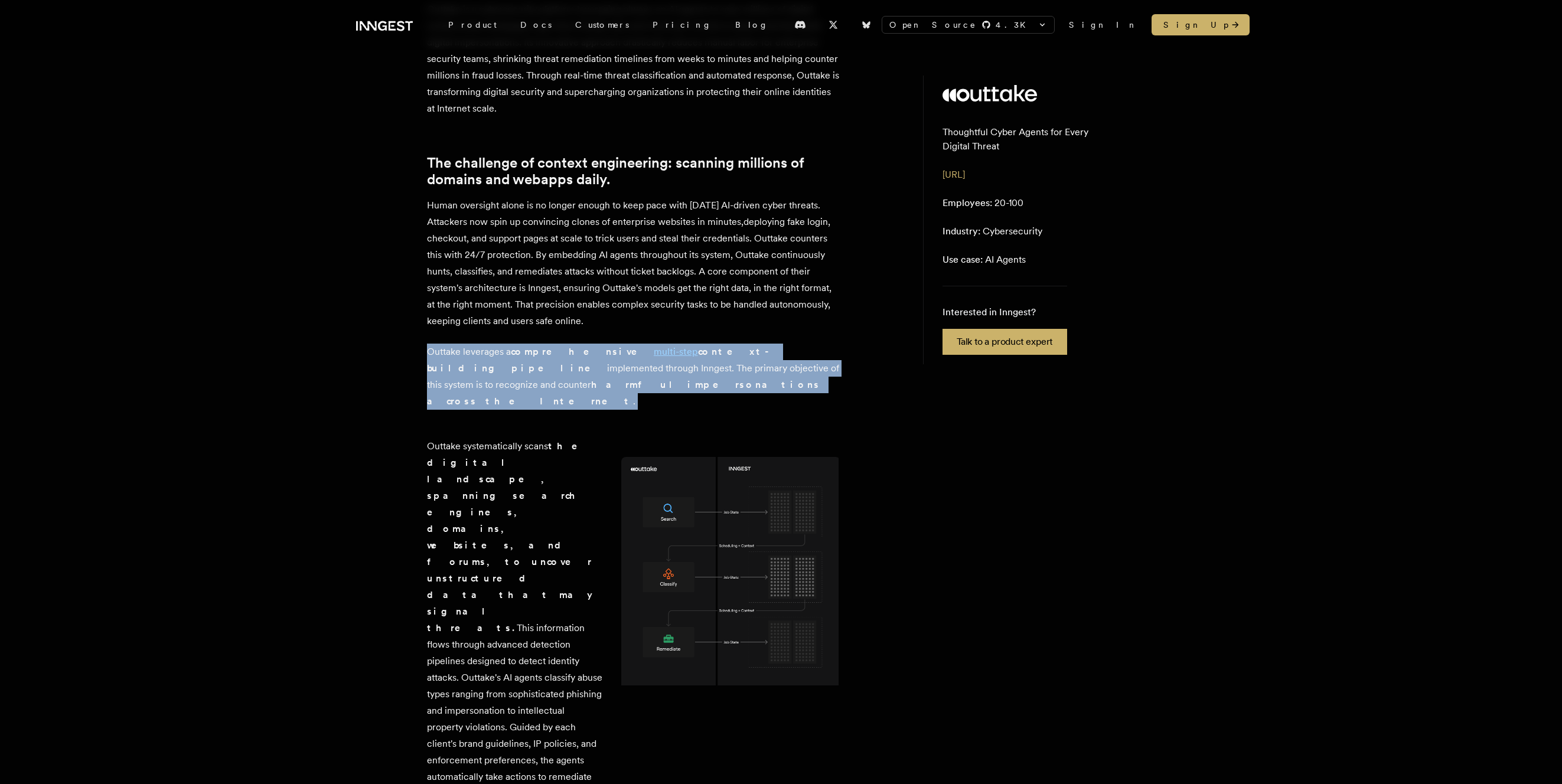
click at [428, 400] on strong "harmful impersonations across the Internet" at bounding box center [624, 393] width 393 height 28
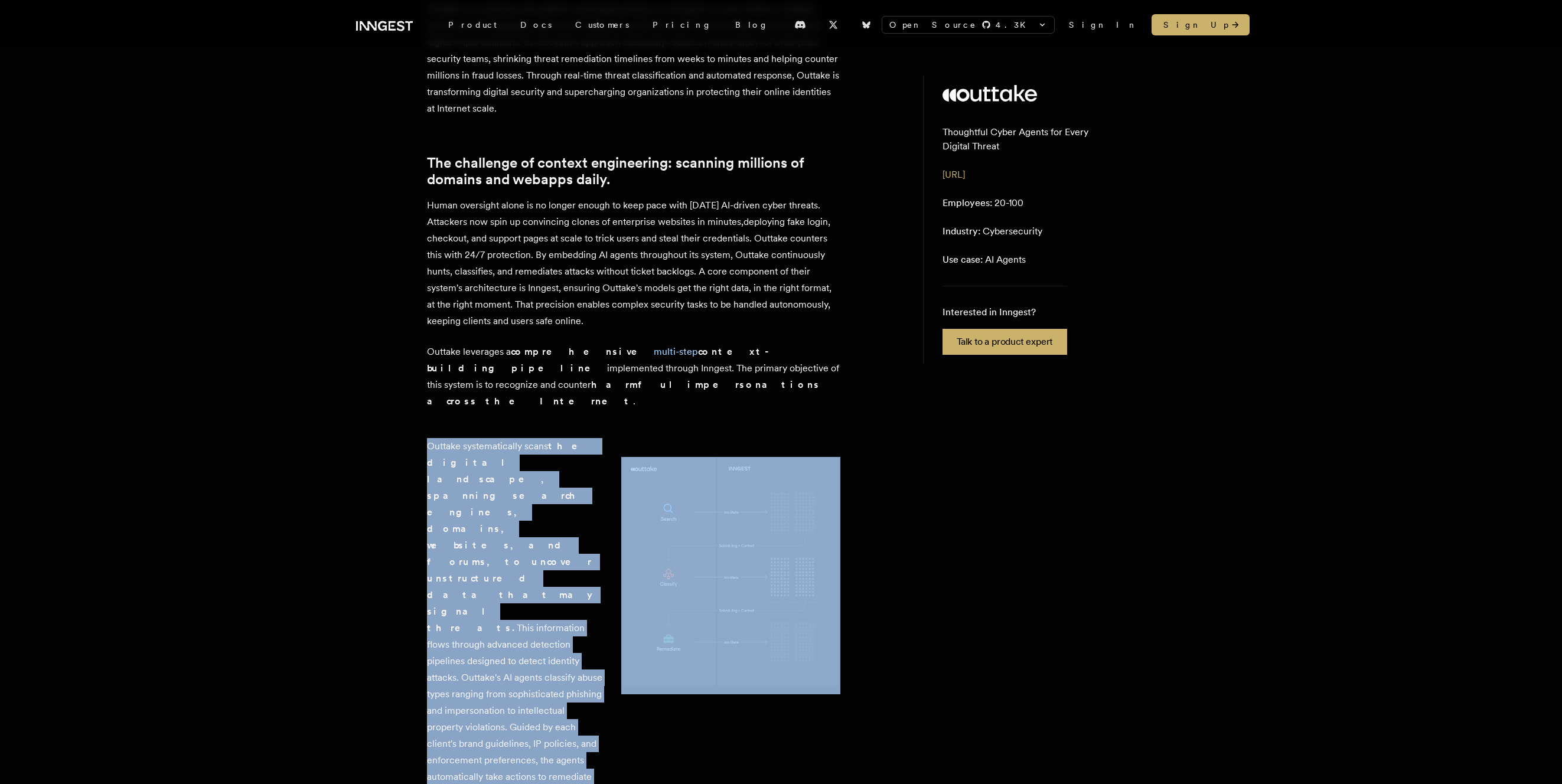
click at [524, 436] on div "Outtake systematically scans the digital landscape, spanning search engines, do…" at bounding box center [634, 619] width 413 height 392
click at [764, 520] on img at bounding box center [730, 576] width 219 height 237
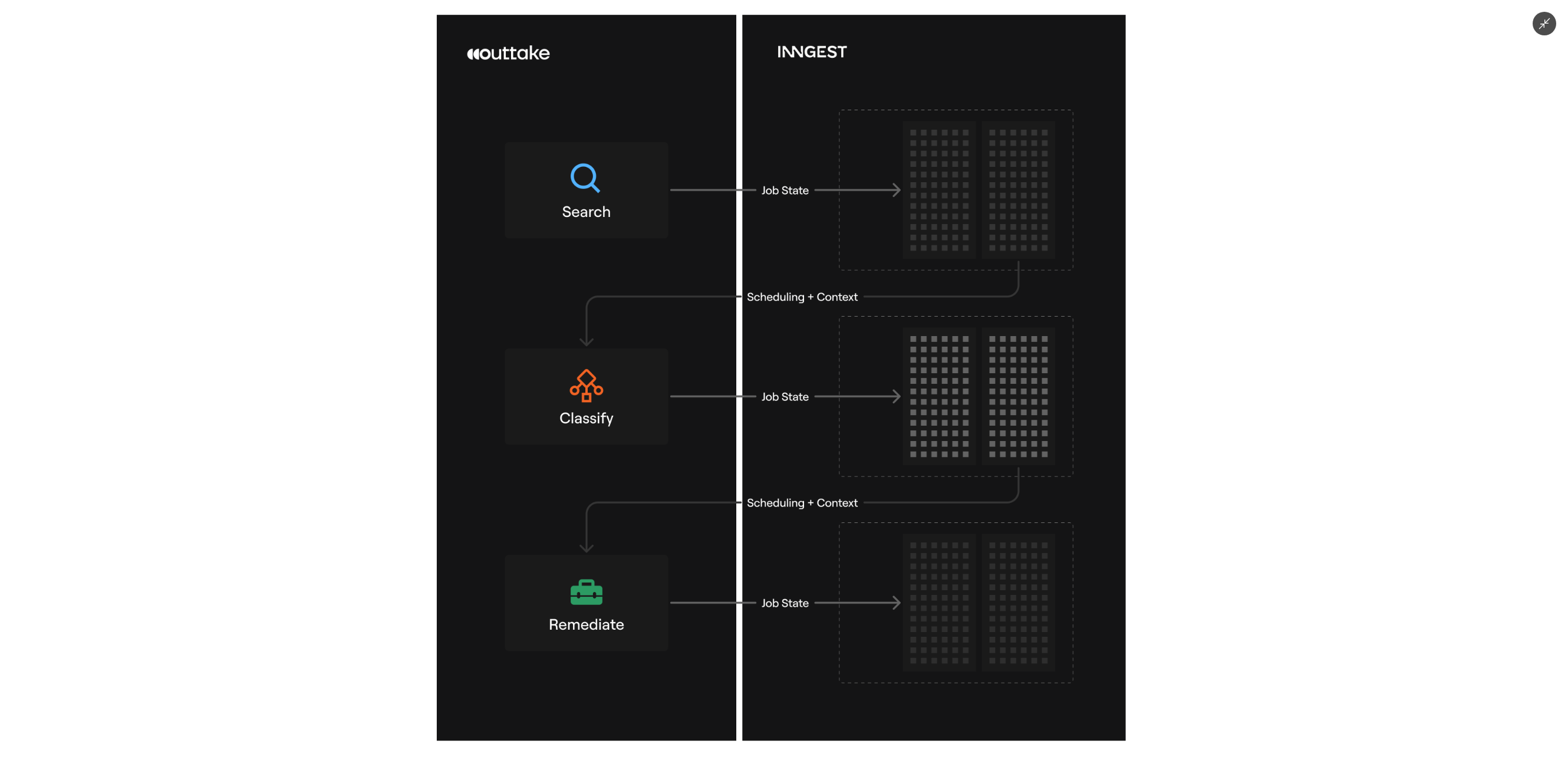
click at [200, 492] on div at bounding box center [784, 391] width 1568 height 783
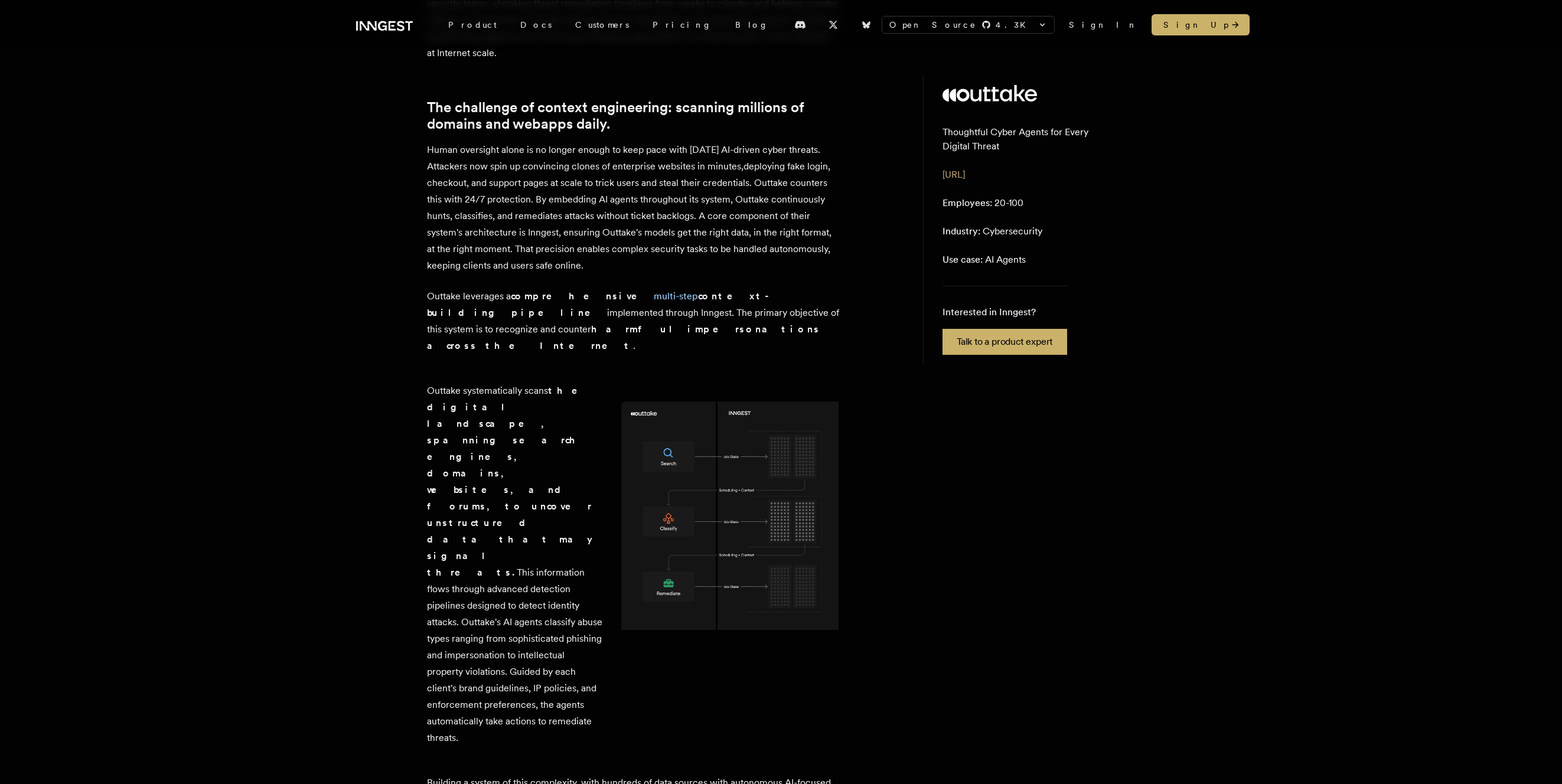
scroll to position [460, 0]
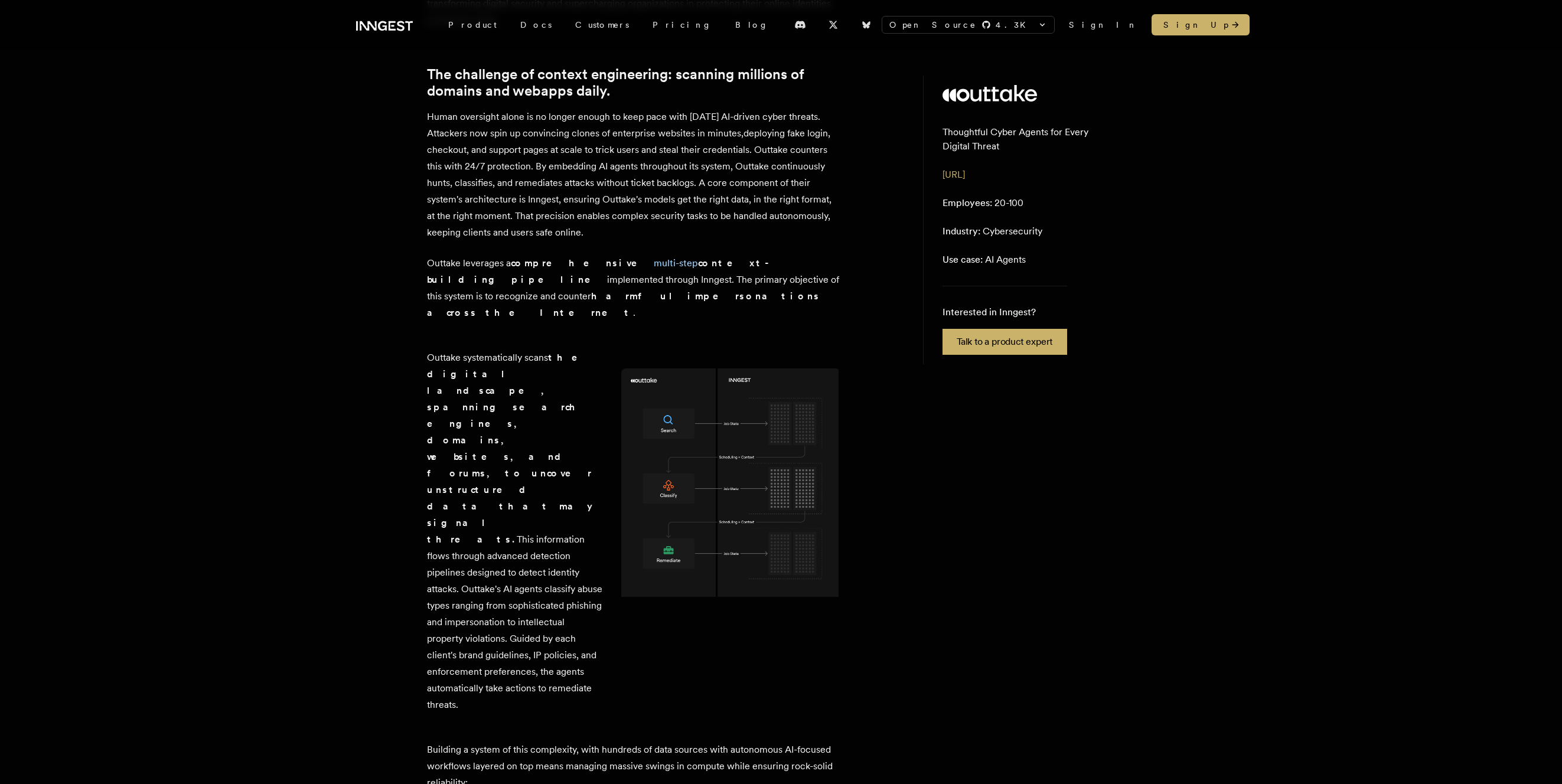
drag, startPoint x: 409, startPoint y: 373, endPoint x: 402, endPoint y: 465, distance: 92.3
drag, startPoint x: 450, startPoint y: 441, endPoint x: 422, endPoint y: 568, distance: 130.0
click at [427, 570] on p "Outtake systematically scans the digital landscape, spanning search engines, do…" at bounding box center [514, 532] width 175 height 364
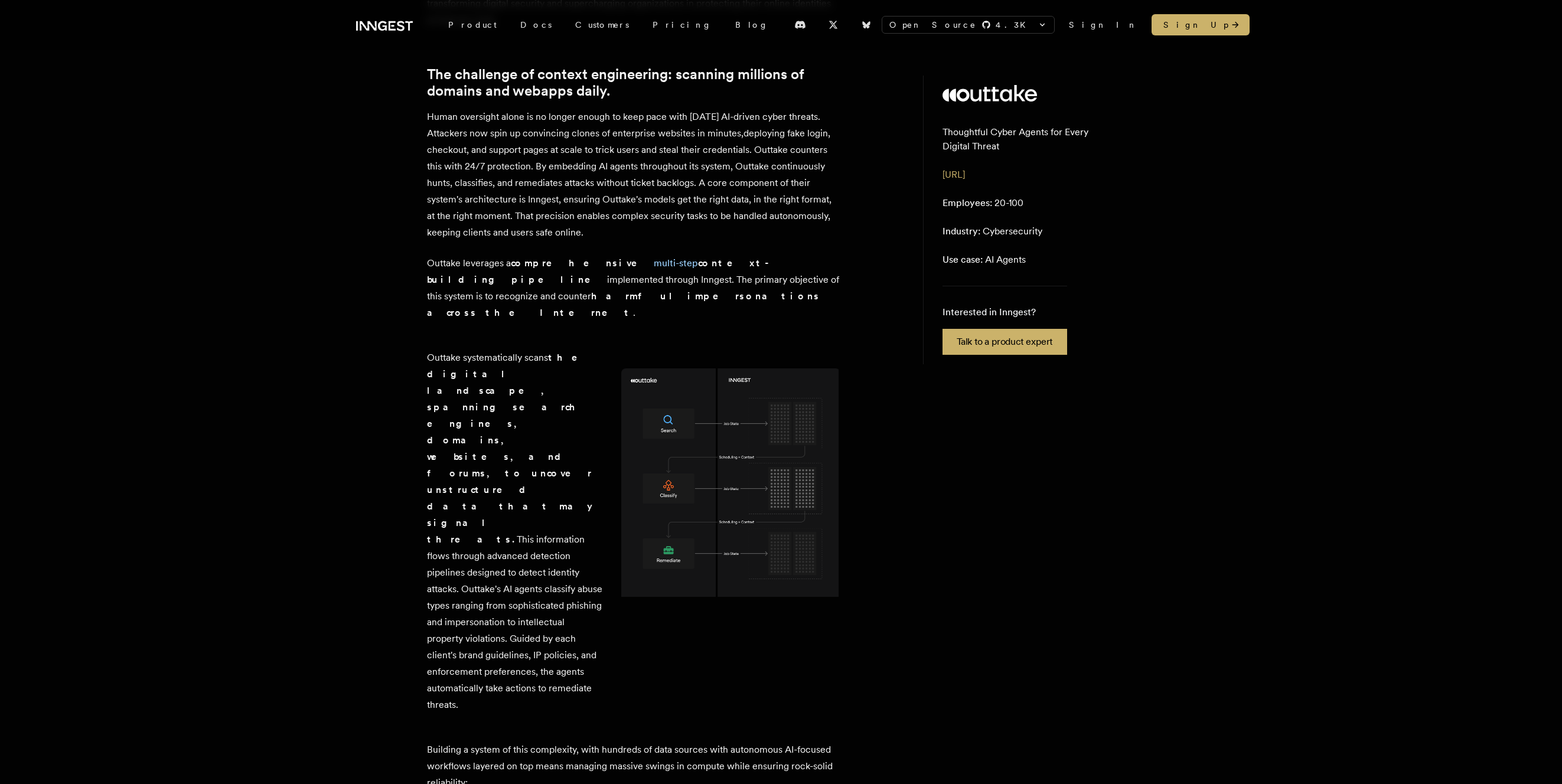
drag, startPoint x: 490, startPoint y: 594, endPoint x: 501, endPoint y: 613, distance: 22.0
click at [501, 613] on div "Outtake systematically scans the digital landscape, spanning search engines, do…" at bounding box center [634, 531] width 413 height 392
click at [501, 611] on div "Outtake systematically scans the digital landscape, spanning search engines, do…" at bounding box center [514, 531] width 175 height 392
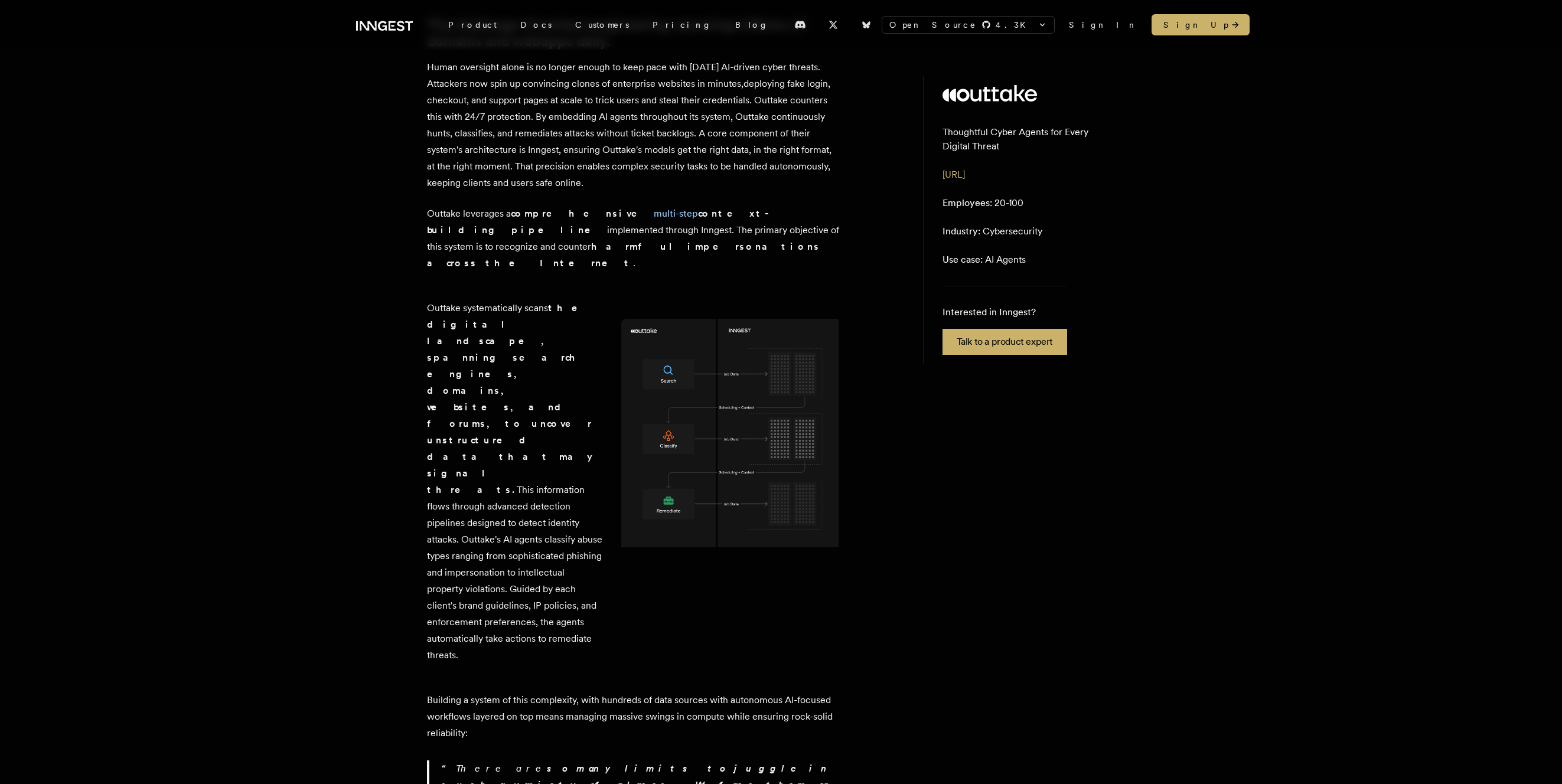
scroll to position [511, 0]
click at [502, 691] on p "Building a system of this complexity, with hundreds of data sources with autono…" at bounding box center [634, 716] width 413 height 49
click at [501, 691] on p "Building a system of this complexity, with hundreds of data sources with autono…" at bounding box center [634, 716] width 413 height 49
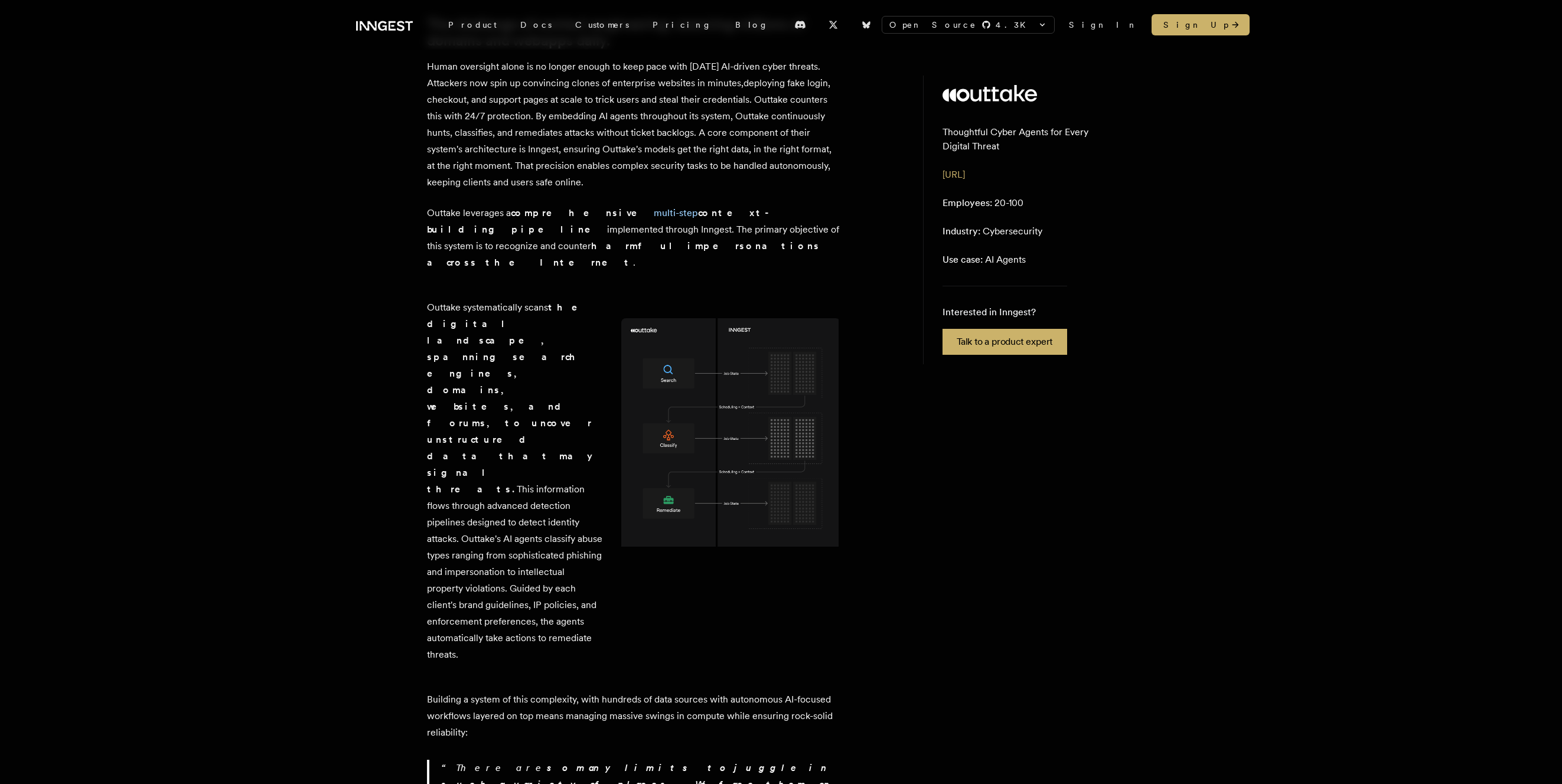
click at [500, 691] on p "Building a system of this complexity, with hundreds of data sources with autono…" at bounding box center [634, 716] width 413 height 49
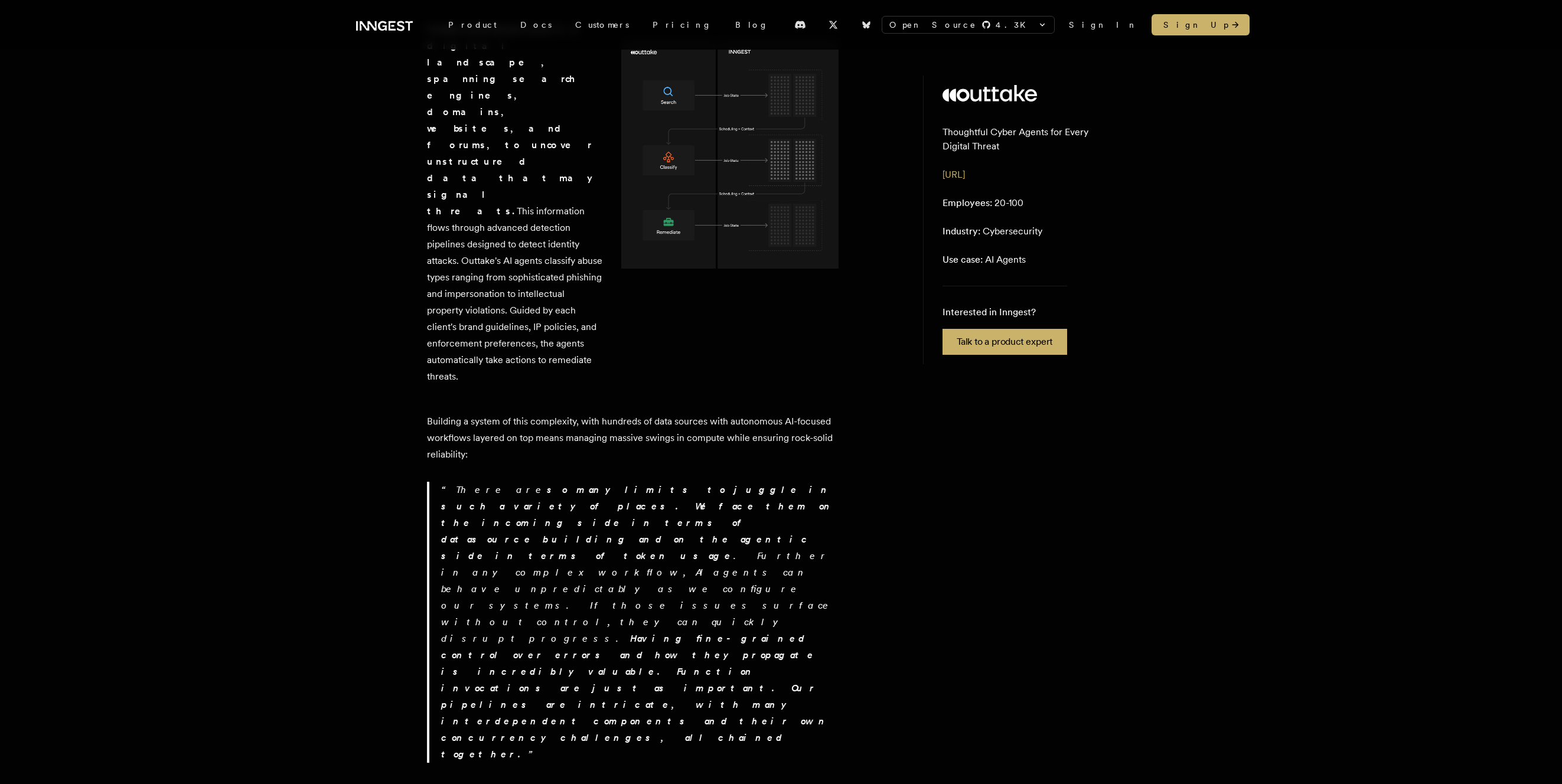
scroll to position [789, 0]
drag, startPoint x: 441, startPoint y: 391, endPoint x: 437, endPoint y: 442, distance: 51.2
click at [437, 481] on blockquote "There are so many limits to juggle in such a variety of places. We face them on…" at bounding box center [634, 621] width 413 height 281
click at [438, 481] on blockquote "There are so many limits to juggle in such a variety of places. We face them on…" at bounding box center [634, 621] width 413 height 281
drag, startPoint x: 448, startPoint y: 438, endPoint x: 449, endPoint y: 449, distance: 11.0
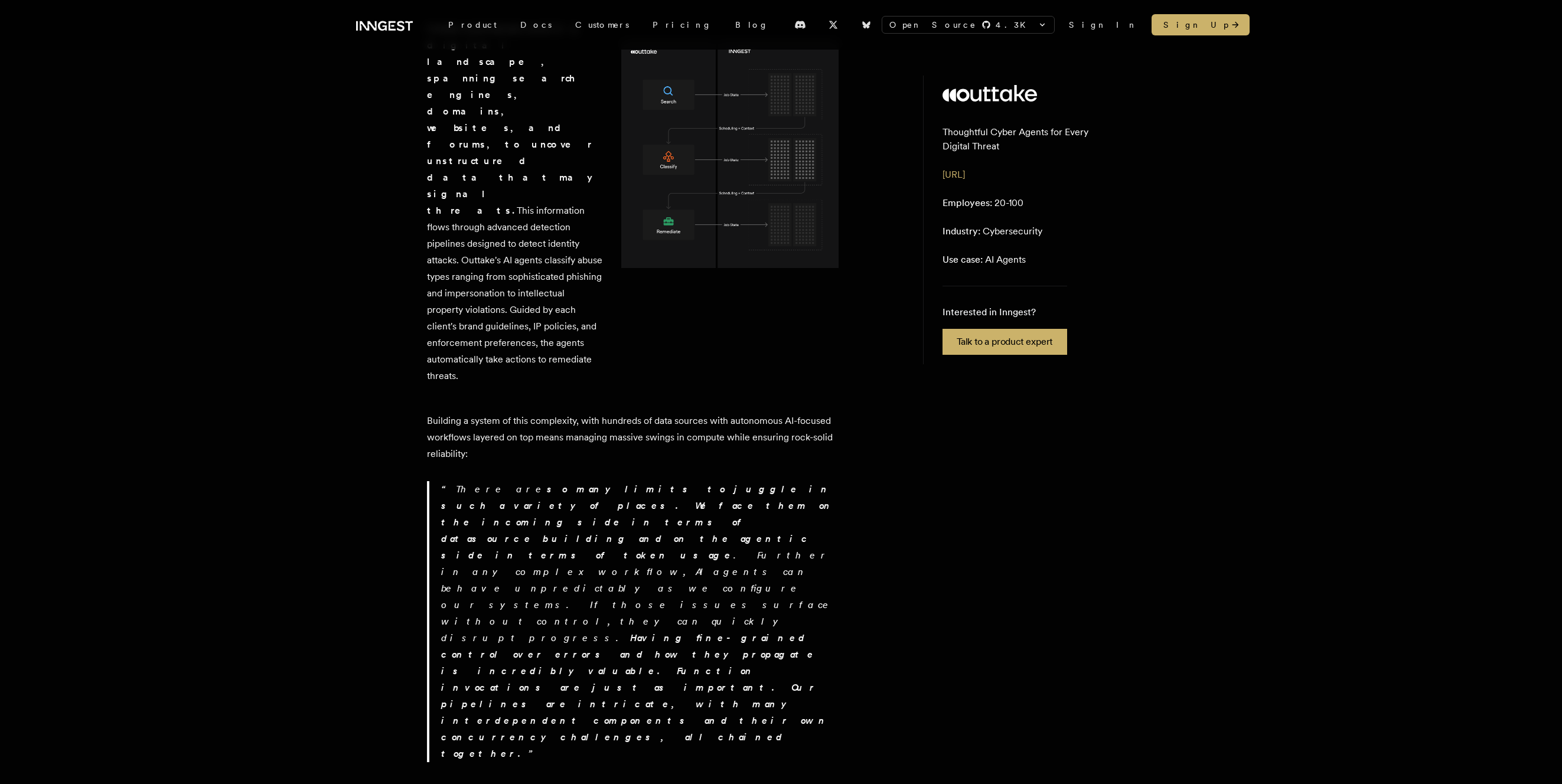
click at [449, 481] on p "There are so many limits to juggle in such a variety of places. We face them on…" at bounding box center [640, 621] width 399 height 281
drag, startPoint x: 446, startPoint y: 456, endPoint x: 428, endPoint y: 516, distance: 62.6
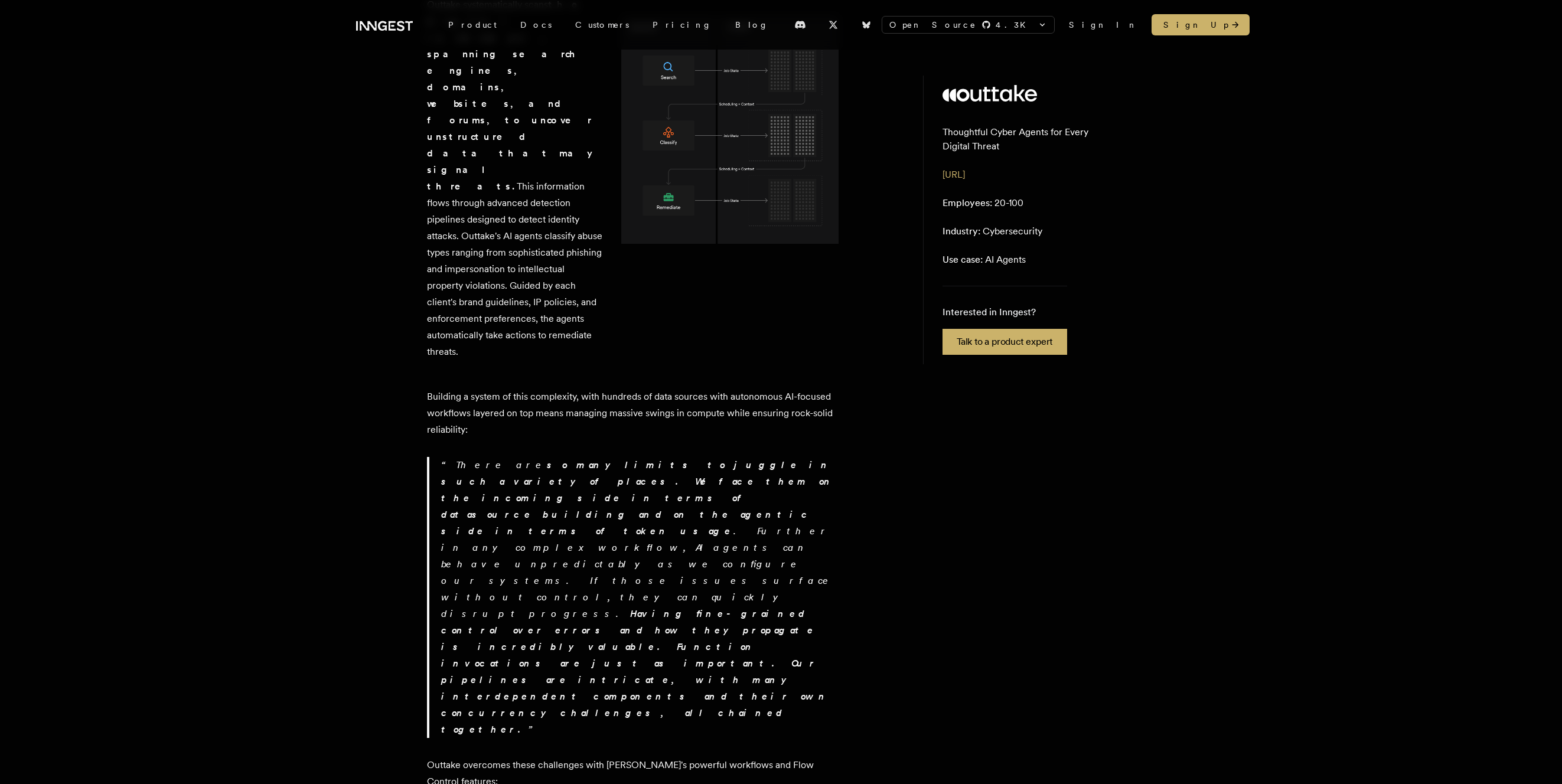
scroll to position [814, 0]
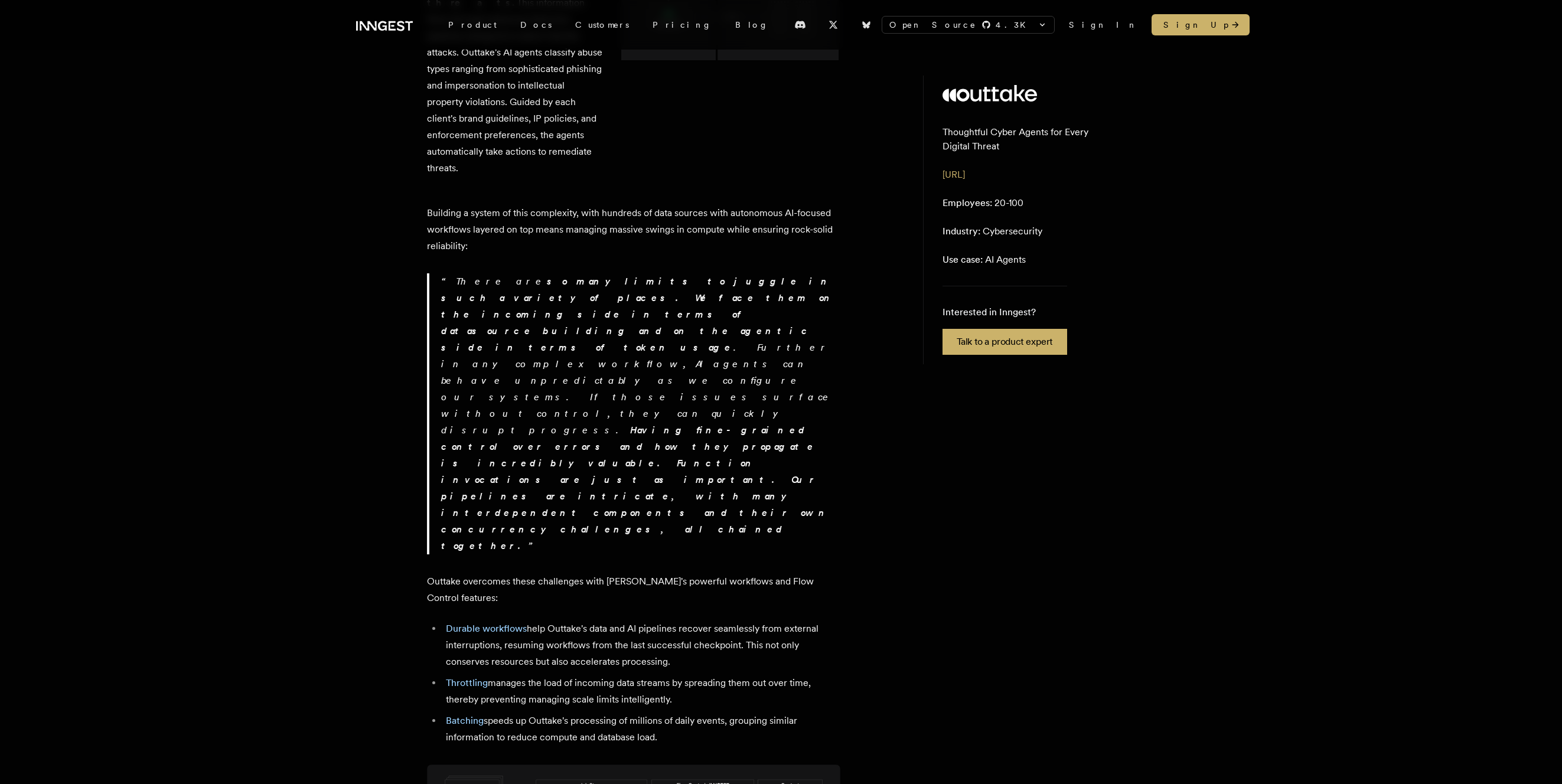
scroll to position [999, 0]
click at [602, 672] on li "[PERSON_NAME] manages the load of incoming data streams by spreading them out o…" at bounding box center [641, 689] width 398 height 33
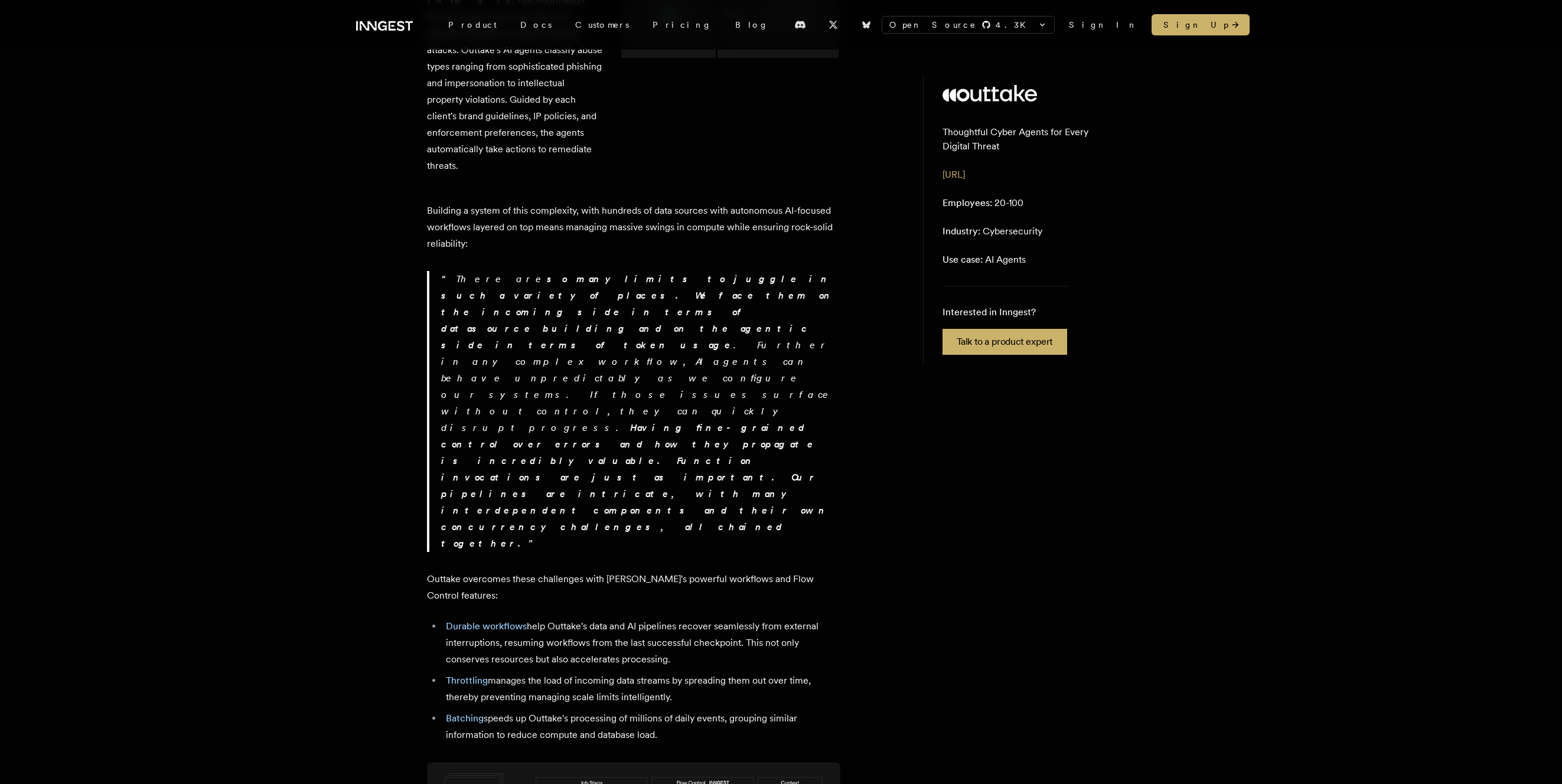
click at [586, 485] on div "Outtake is a cybersecurity platform leveraging always-on AI agents to scan mill…" at bounding box center [634, 765] width 413 height 2783
click at [592, 710] on li "Batching speeds up Outtake's processing of millions of daily events, grouping s…" at bounding box center [641, 727] width 398 height 33
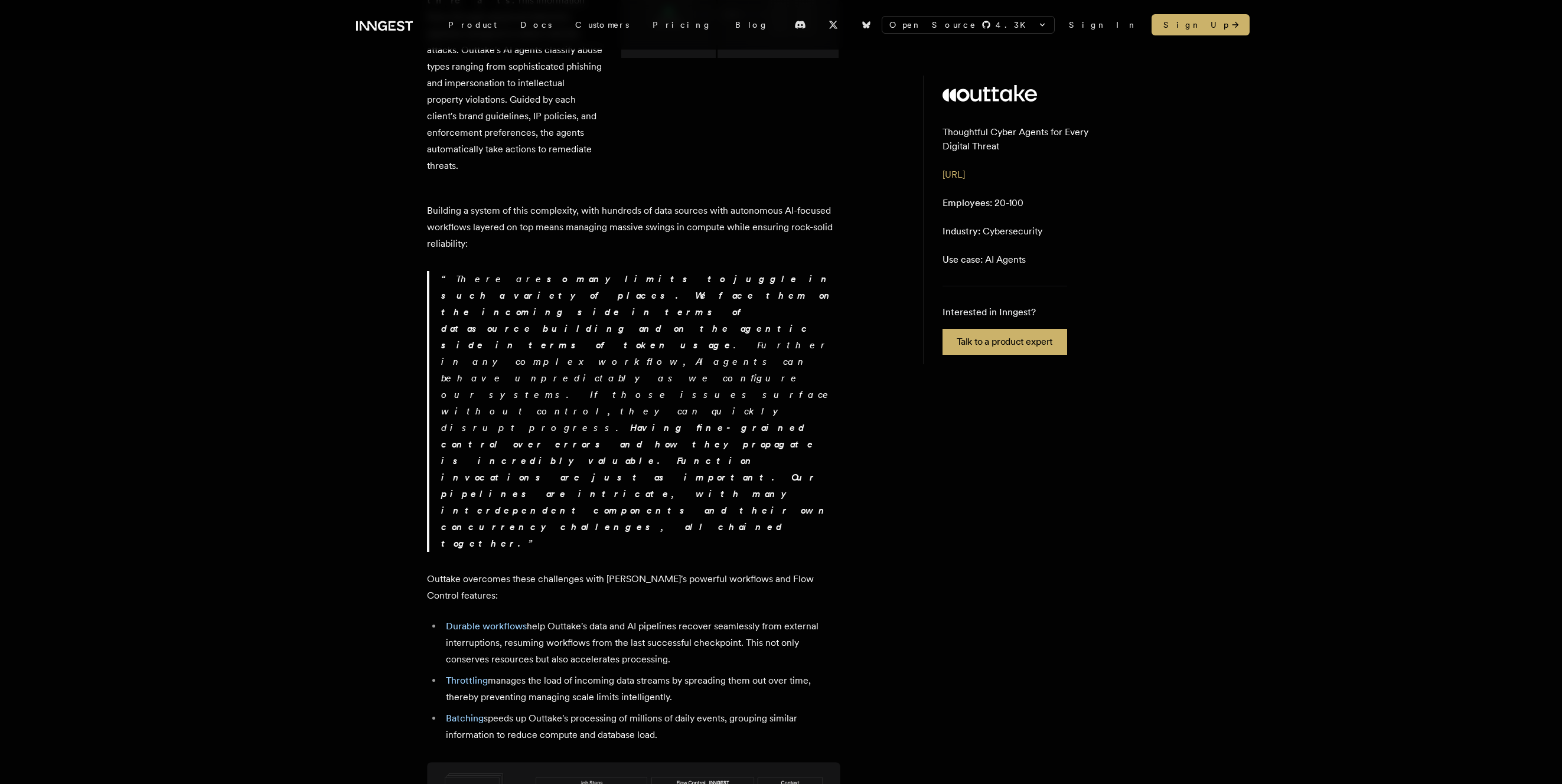
click at [592, 710] on li "Batching speeds up Outtake's processing of millions of daily events, grouping s…" at bounding box center [641, 727] width 398 height 33
click at [631, 618] on li "Durable workflows help Outtake's data and AI pipelines recover seamlessly from …" at bounding box center [641, 643] width 398 height 49
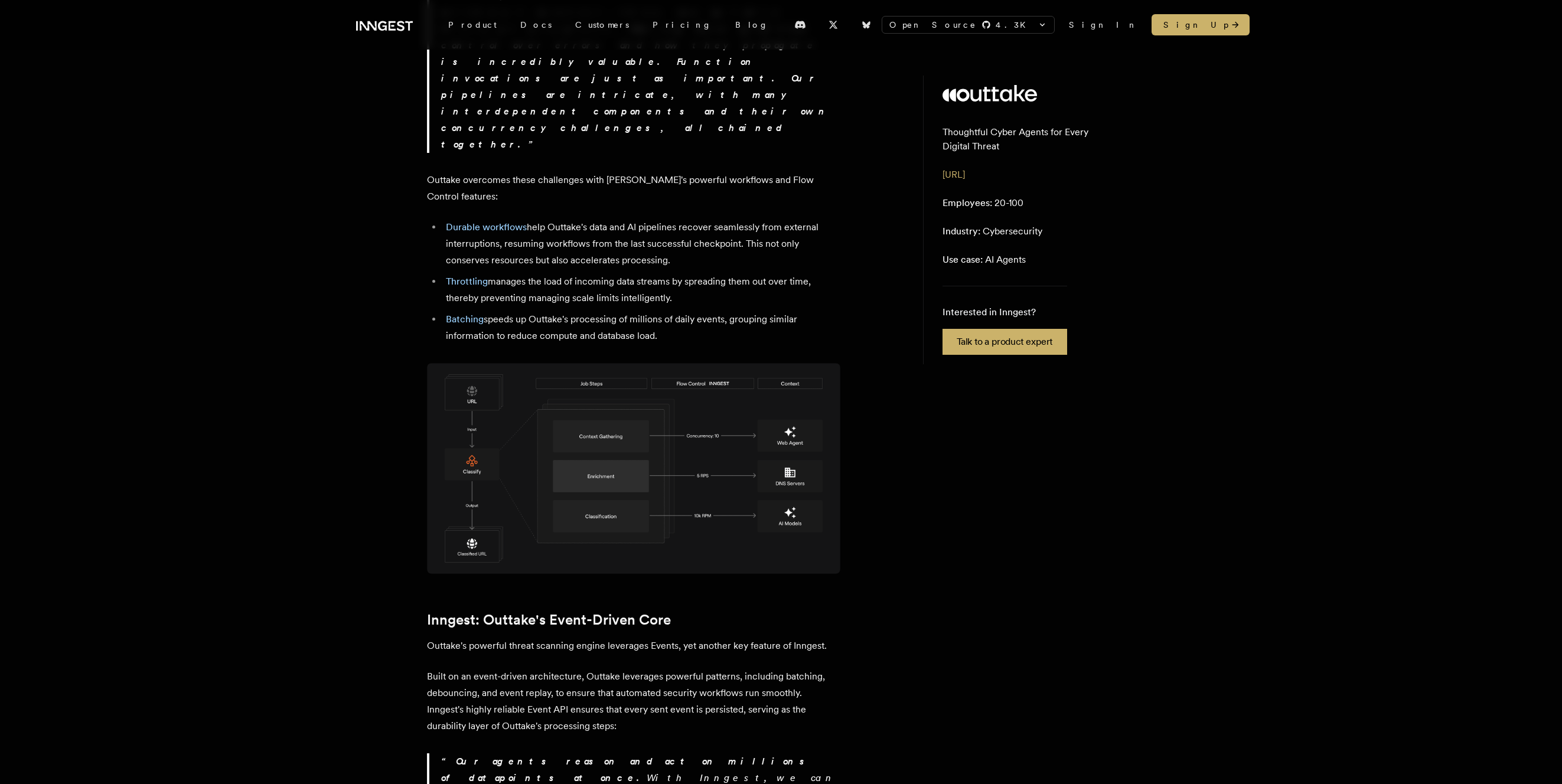
scroll to position [1403, 0]
click at [619, 663] on p "Built on an event-driven architecture, Outtake leverages powerful patterns, inc…" at bounding box center [634, 695] width 413 height 66
click at [616, 663] on p "Built on an event-driven architecture, Outtake leverages powerful patterns, inc…" at bounding box center [634, 695] width 413 height 66
click at [544, 663] on p "Built on an event-driven architecture, Outtake leverages powerful patterns, inc…" at bounding box center [634, 695] width 413 height 66
click at [480, 663] on p "Built on an event-driven architecture, Outtake leverages powerful patterns, inc…" at bounding box center [634, 695] width 413 height 66
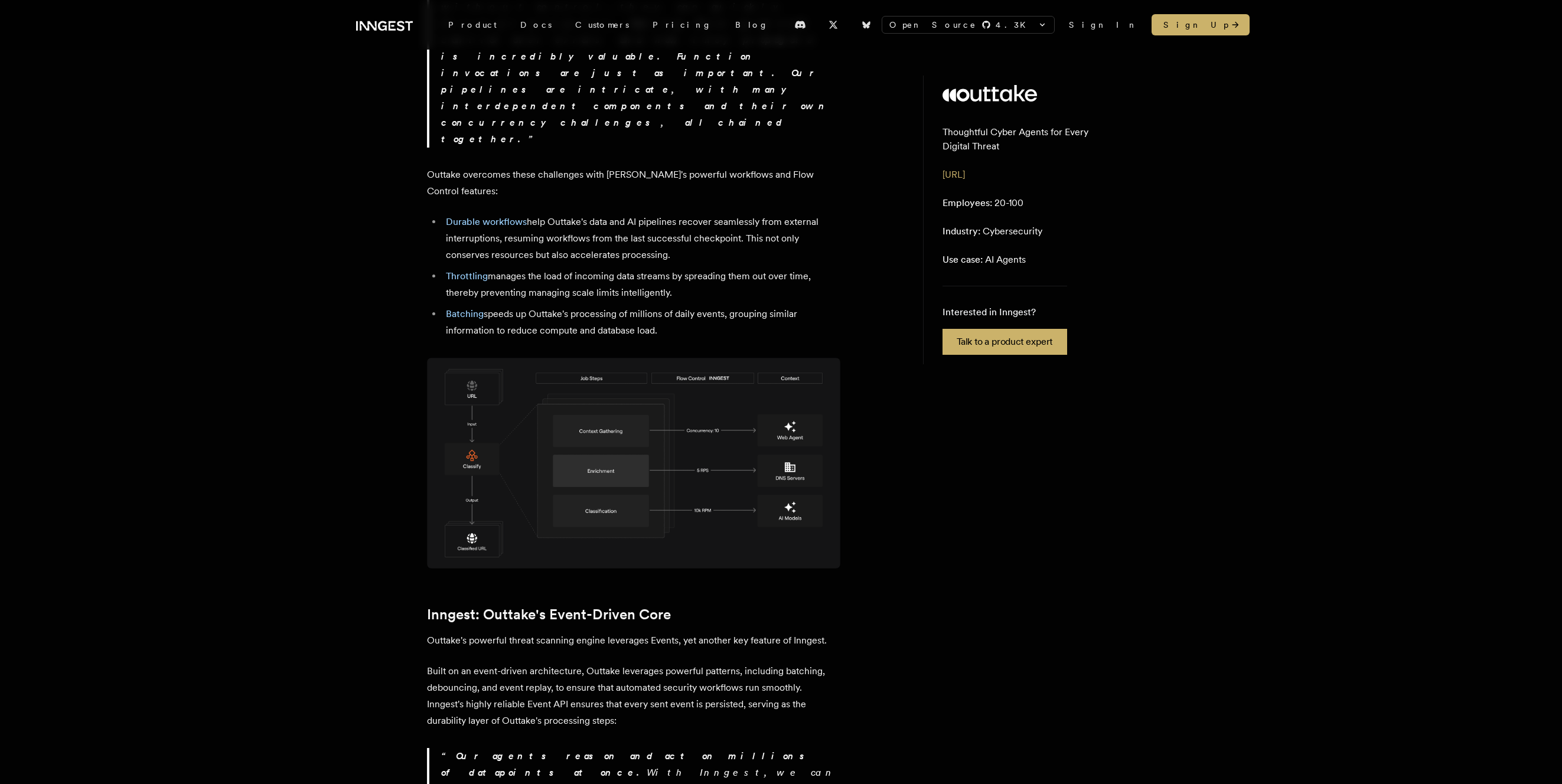
drag, startPoint x: 513, startPoint y: 416, endPoint x: 530, endPoint y: 454, distance: 41.6
click at [530, 454] on div "Outtake is a cybersecurity platform leveraging always-on AI agents to scan mill…" at bounding box center [634, 361] width 413 height 2783
click at [530, 663] on p "Built on an event-driven architecture, Outtake leverages powerful patterns, inc…" at bounding box center [634, 695] width 413 height 66
click at [528, 663] on p "Built on an event-driven architecture, Outtake leverages powerful patterns, inc…" at bounding box center [634, 695] width 413 height 66
click at [529, 663] on p "Built on an event-driven architecture, Outtake leverages powerful patterns, inc…" at bounding box center [634, 695] width 413 height 66
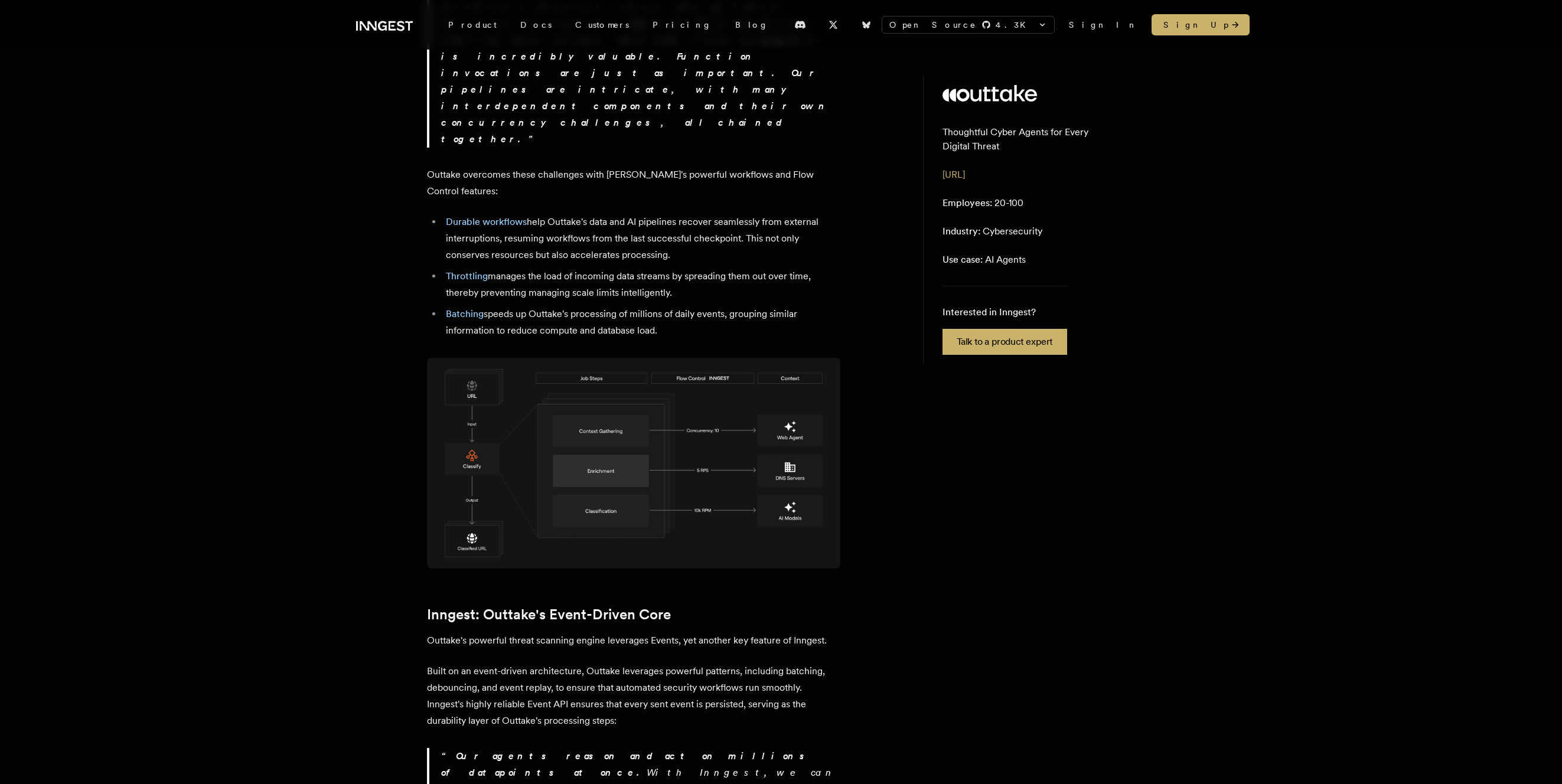
click at [528, 663] on p "Built on an event-driven architecture, Outtake leverages powerful patterns, inc…" at bounding box center [634, 695] width 413 height 66
click at [516, 750] on strong "Our agents reason and act on millions of datapoints at once." at bounding box center [628, 764] width 374 height 28
click at [516, 750] on strong "Our agents reason and act on millions of datapoints at once." at bounding box center [628, 764] width 374 height 28
click at [516, 750] on strong "Our agents reason and act on millions of datapoints at once." at bounding box center [628, 764] width 374 height 28
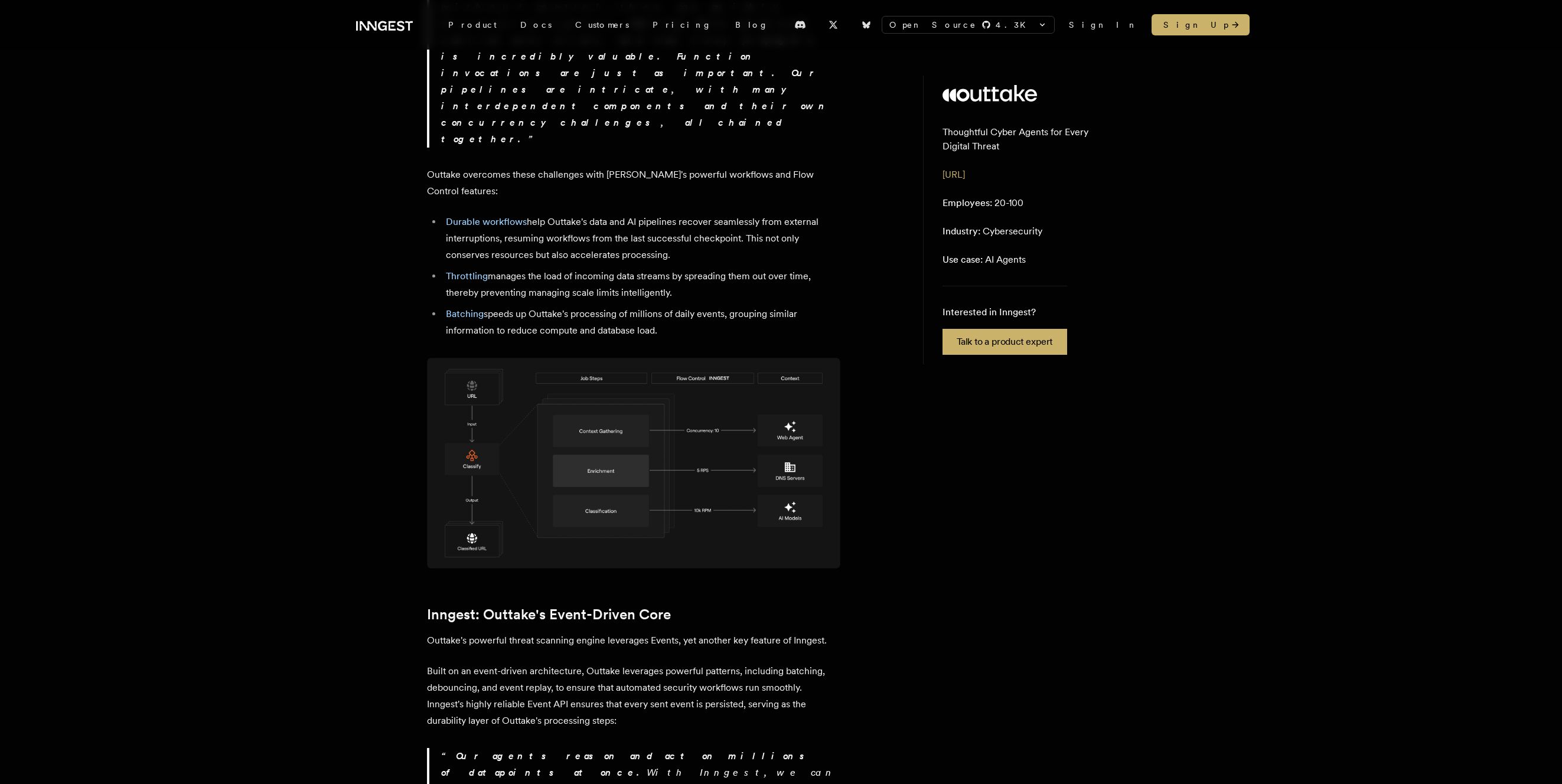
click at [516, 750] on strong "Our agents reason and act on millions of datapoints at once." at bounding box center [628, 764] width 374 height 28
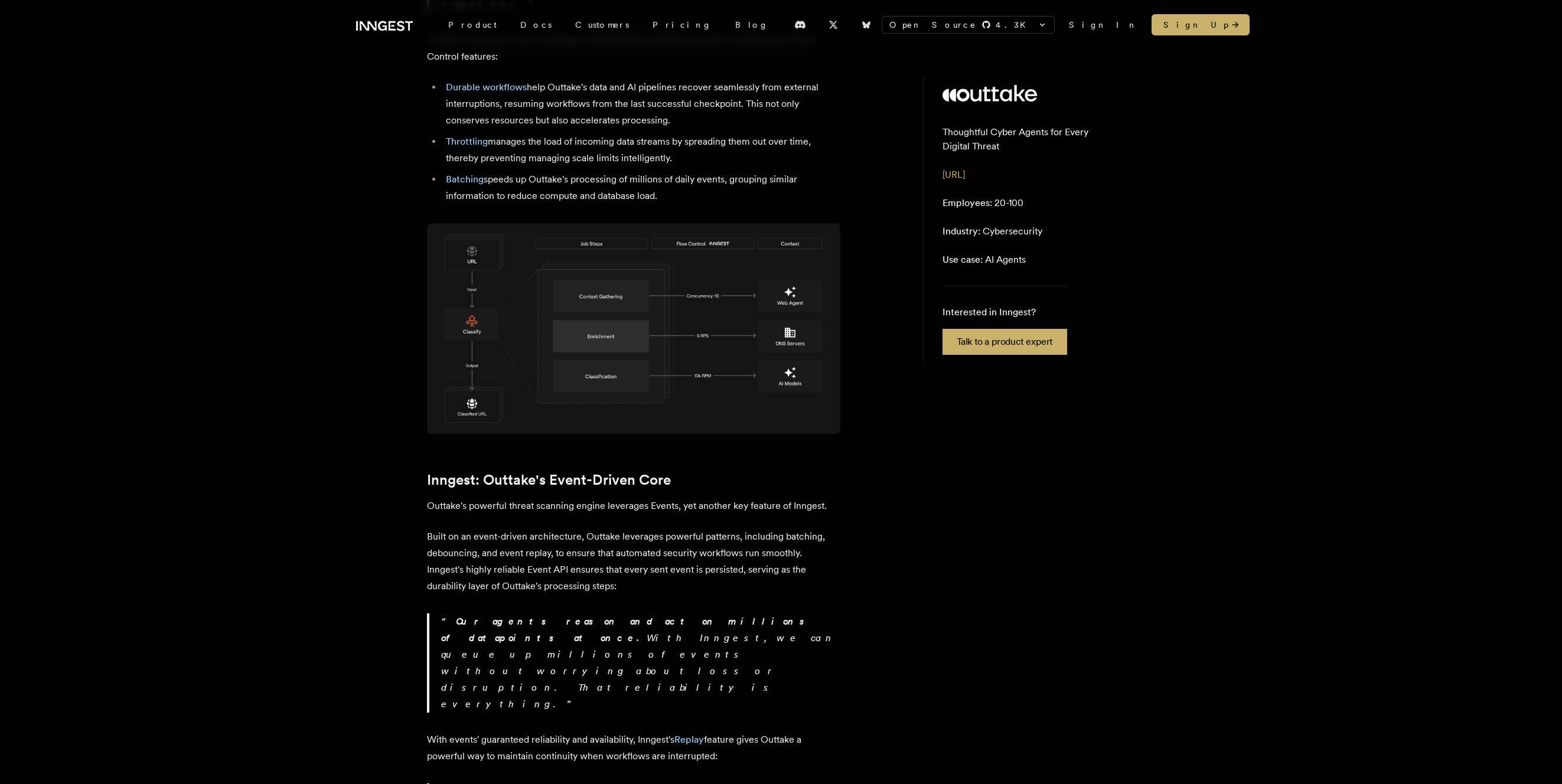
scroll to position [1636, 0]
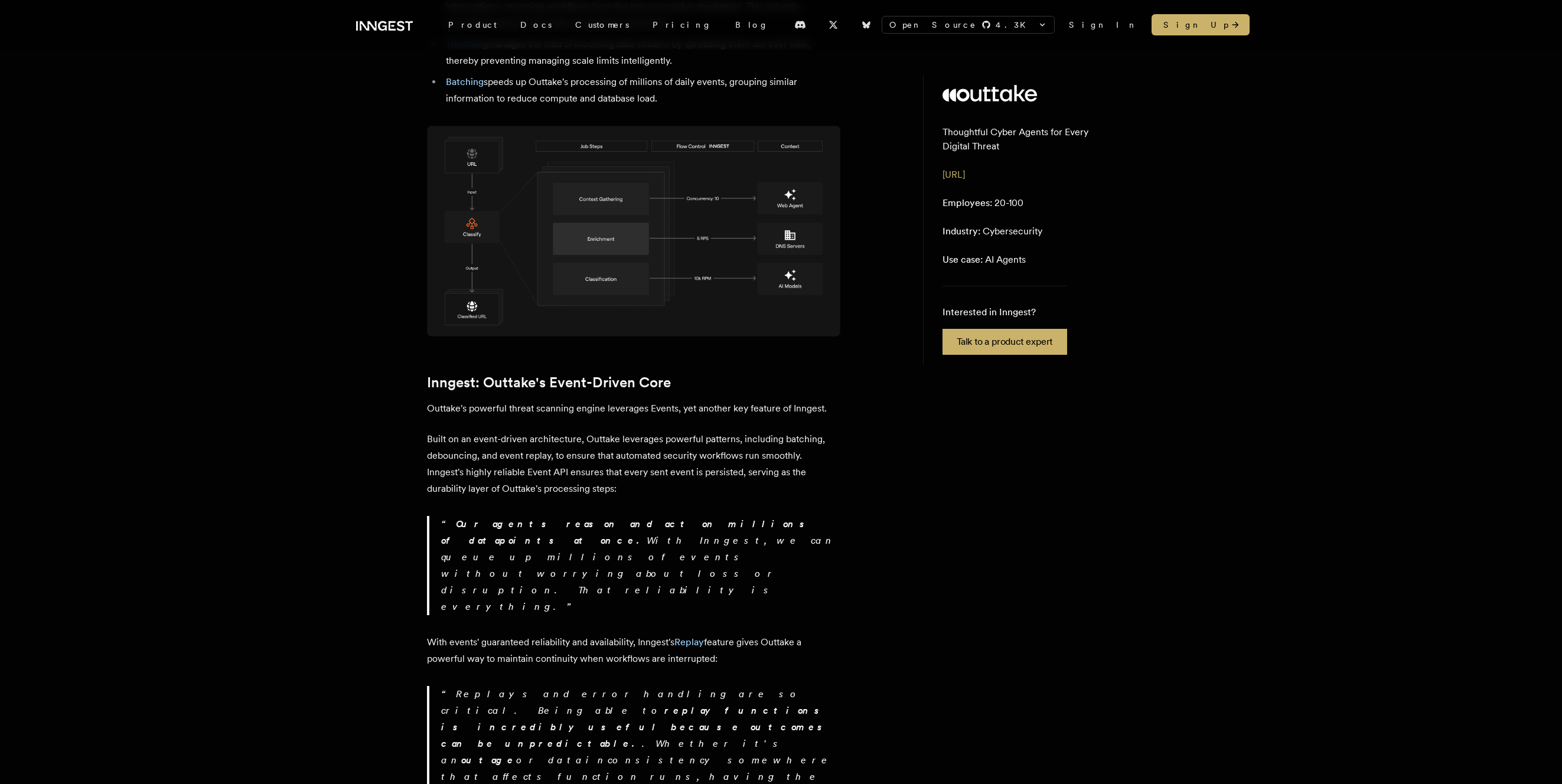
drag, startPoint x: 502, startPoint y: 366, endPoint x: 516, endPoint y: 412, distance: 48.1
click at [516, 686] on p "Replays and error handling are so critical. Being able to replay functions is i…" at bounding box center [640, 760] width 399 height 149
click at [516, 686] on p "Replays and error handling are so critical. Being able to replay functions is i…" at bounding box center [640, 760] width 399 height 149
click at [516, 686] on p "Replays and error handling are so critical. Being able to replay functions is i…" at bounding box center [640, 760] width 399 height 149
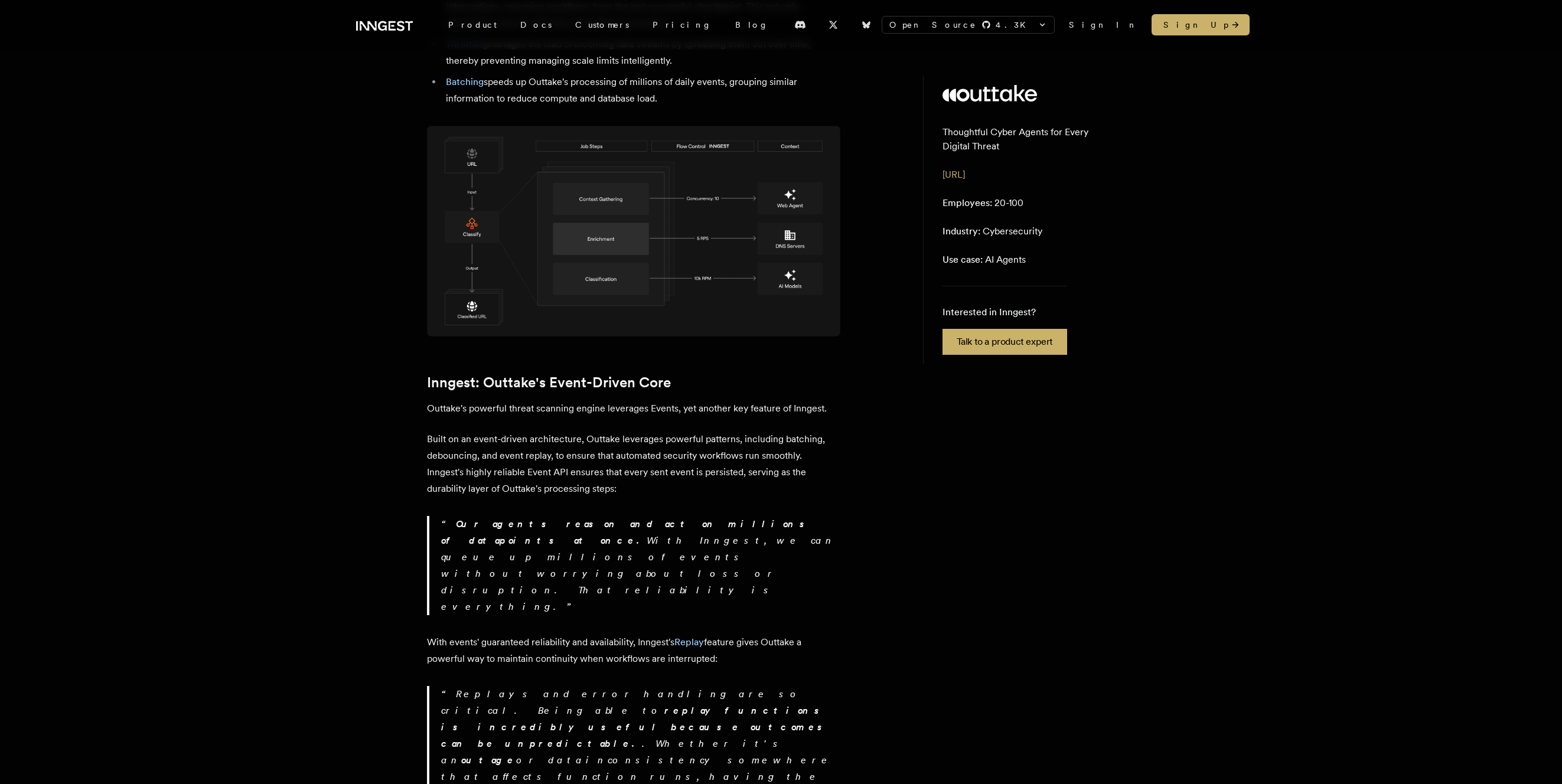
click at [516, 686] on p "Replays and error handling are so critical. Being able to replay functions is i…" at bounding box center [640, 760] width 399 height 149
click at [391, 433] on div "Customer story - Outtake Securing the Internet: How Outtake's AI Agents Dismant…" at bounding box center [781, 12] width 945 height 3140
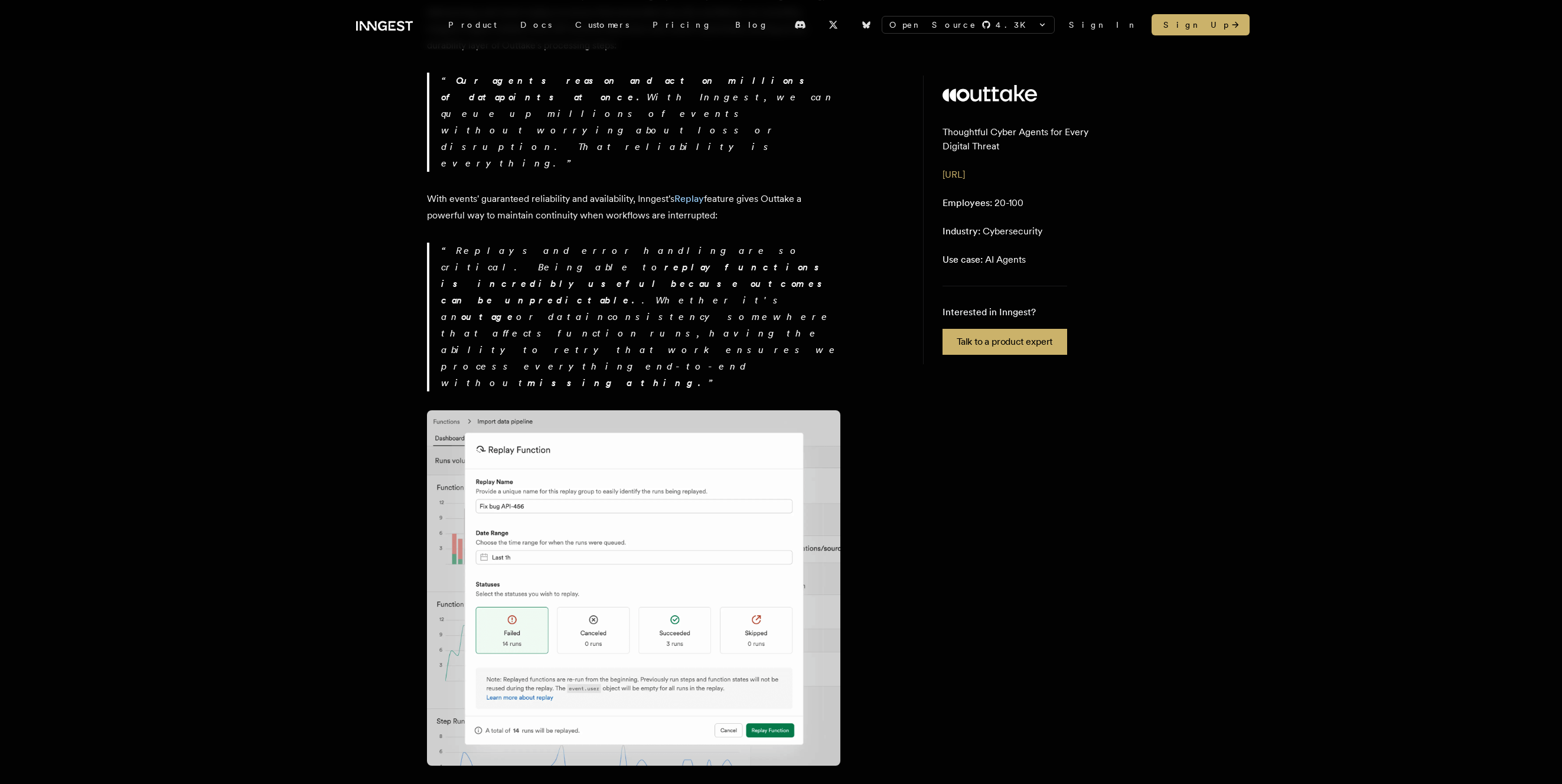
scroll to position [2293, 0]
